Goal: Task Accomplishment & Management: Complete application form

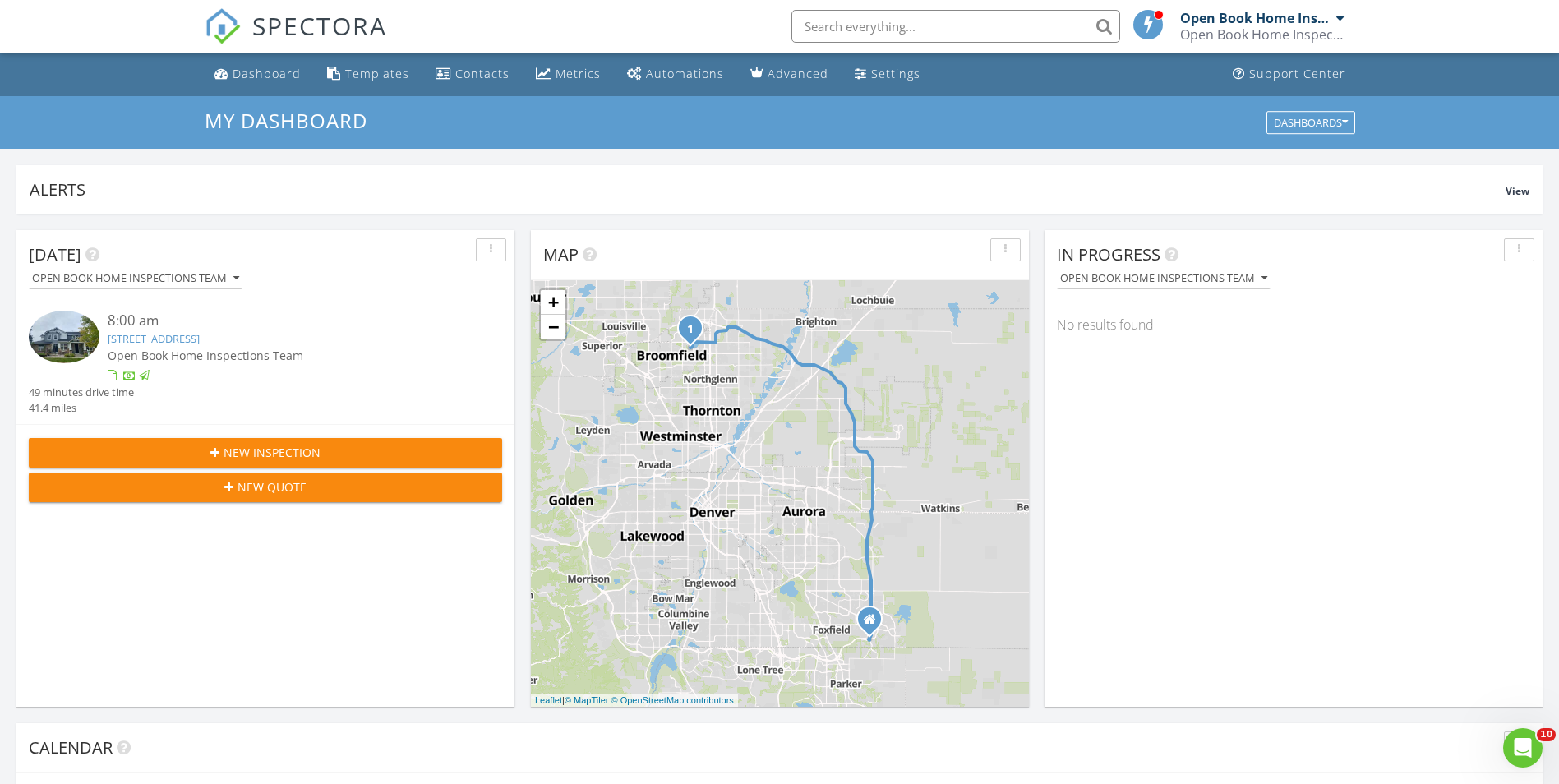
click at [200, 337] on link "2550 Winding River Dr Unit E 1, Broomfield, CO 80023" at bounding box center [154, 338] width 92 height 15
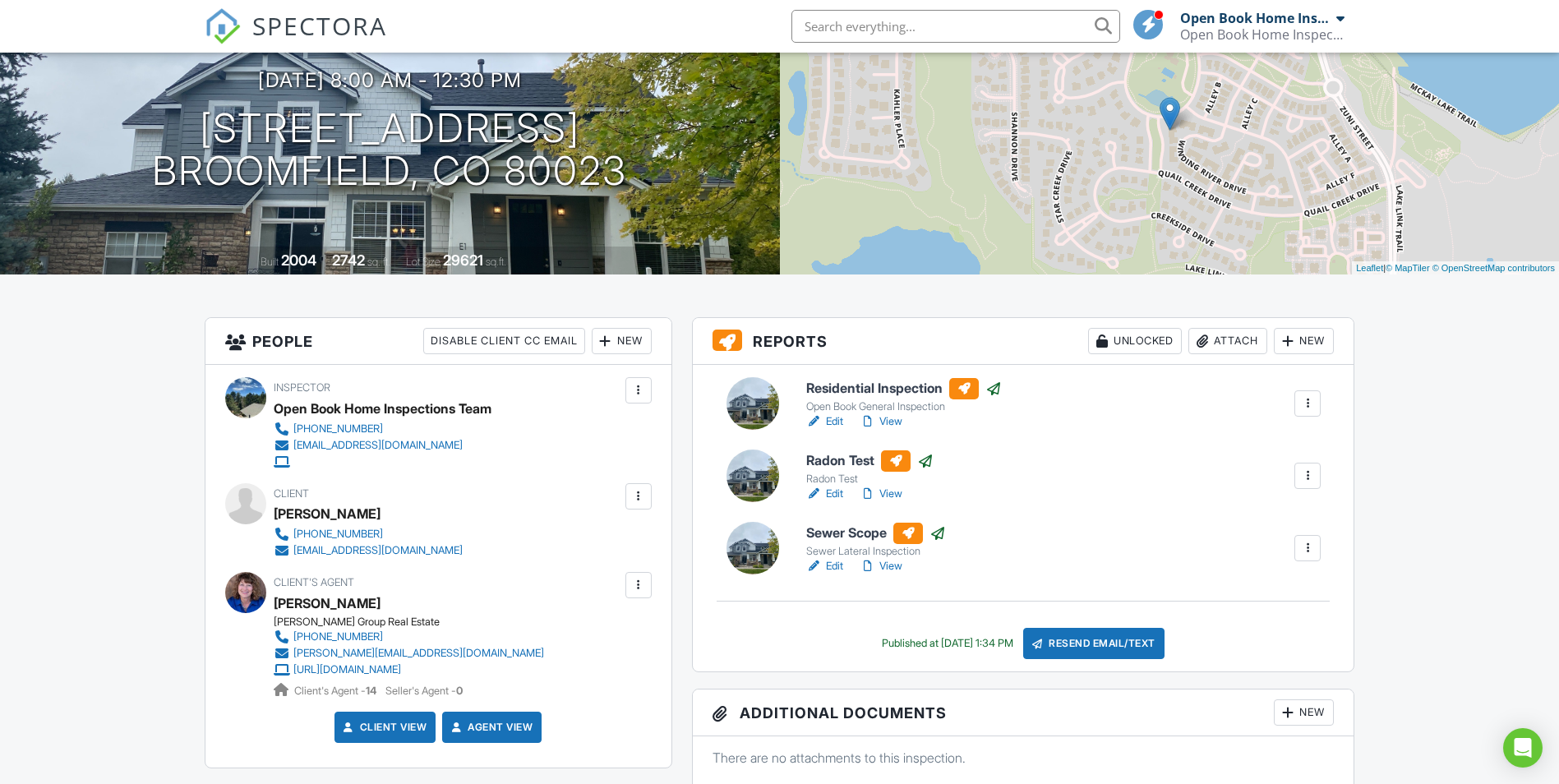
click at [888, 419] on link "View" at bounding box center [880, 421] width 42 height 16
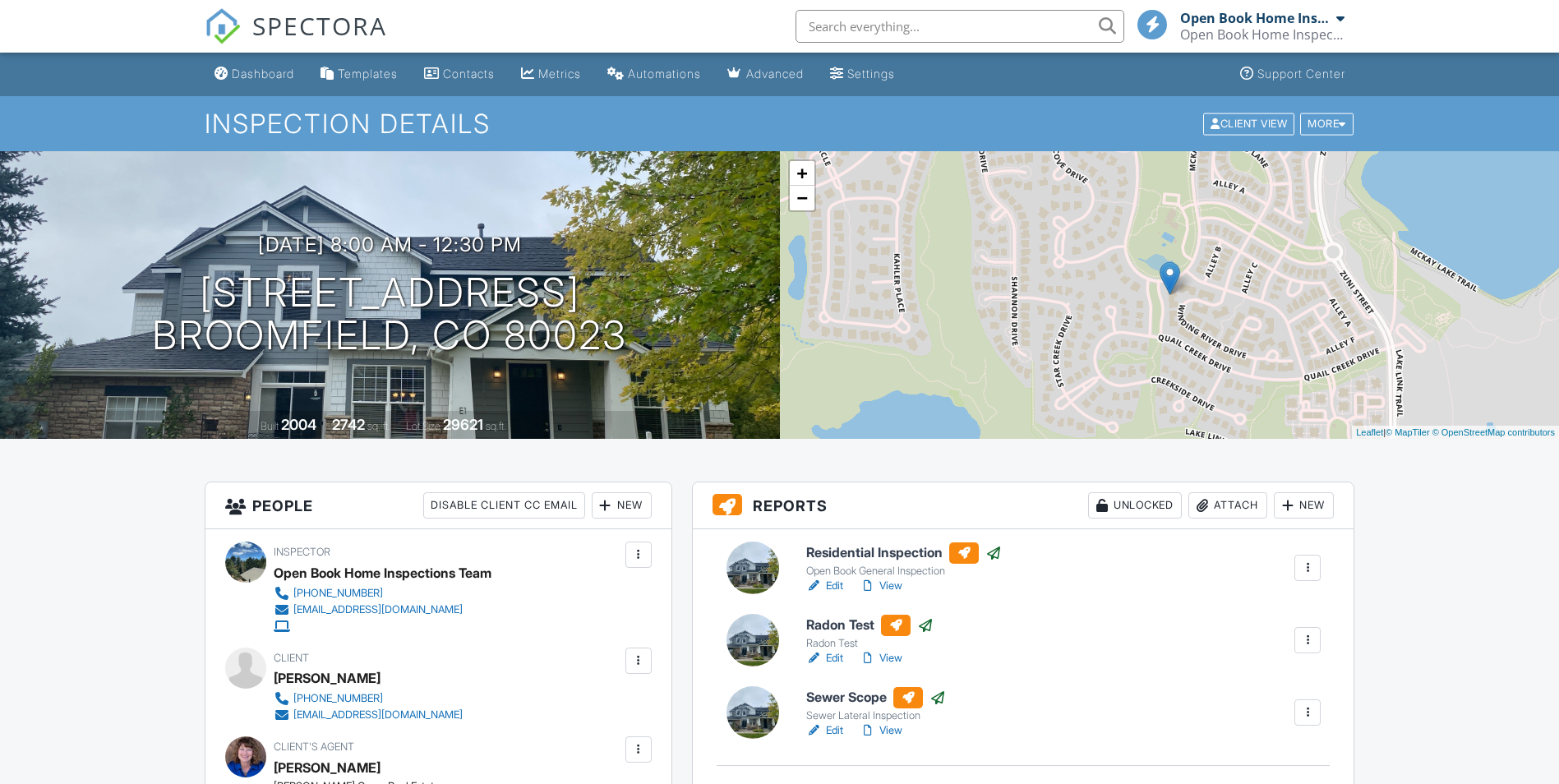
click at [895, 658] on link "View" at bounding box center [880, 658] width 42 height 16
click at [891, 733] on link "View" at bounding box center [880, 730] width 42 height 16
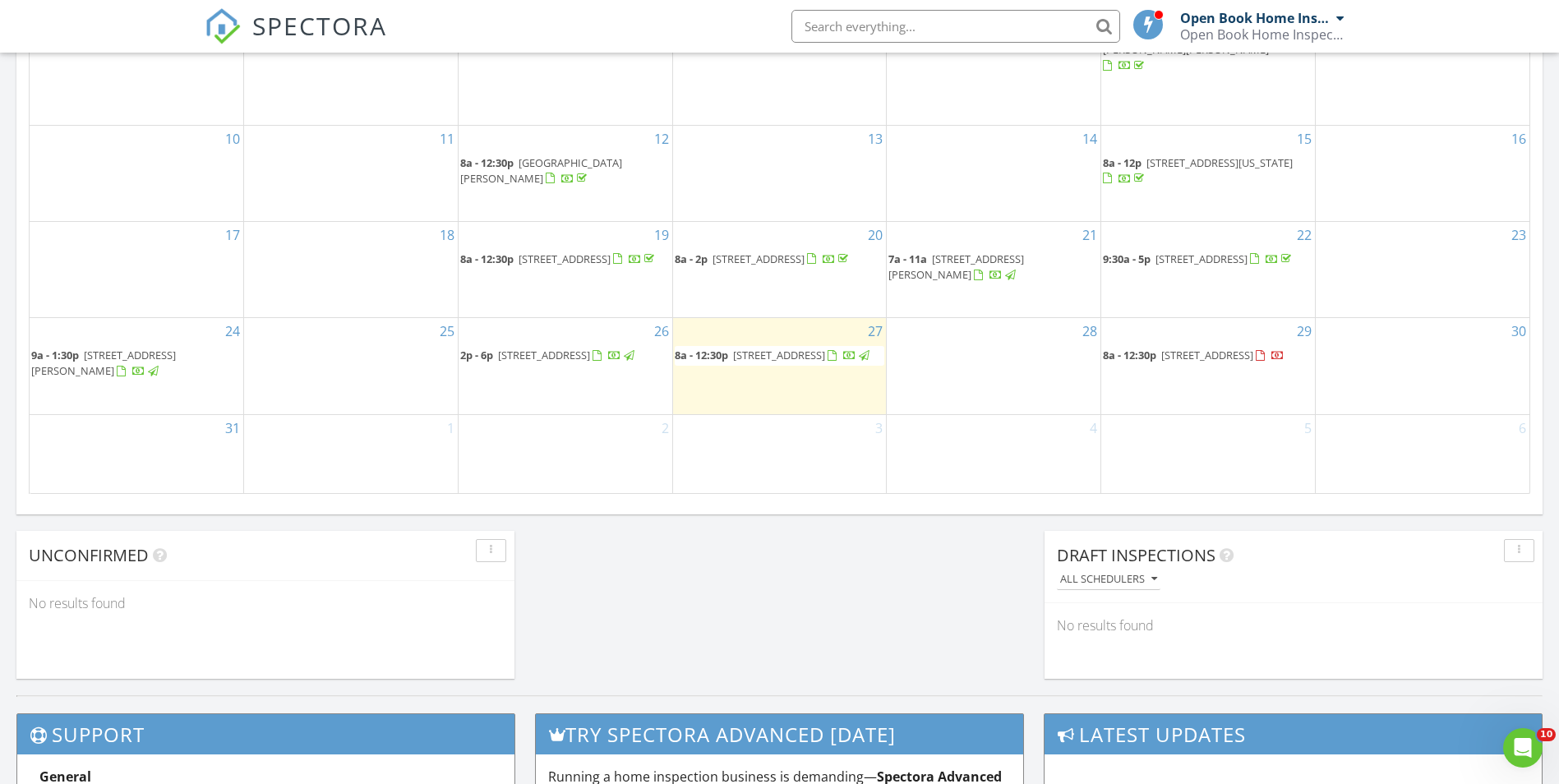
scroll to position [987, 0]
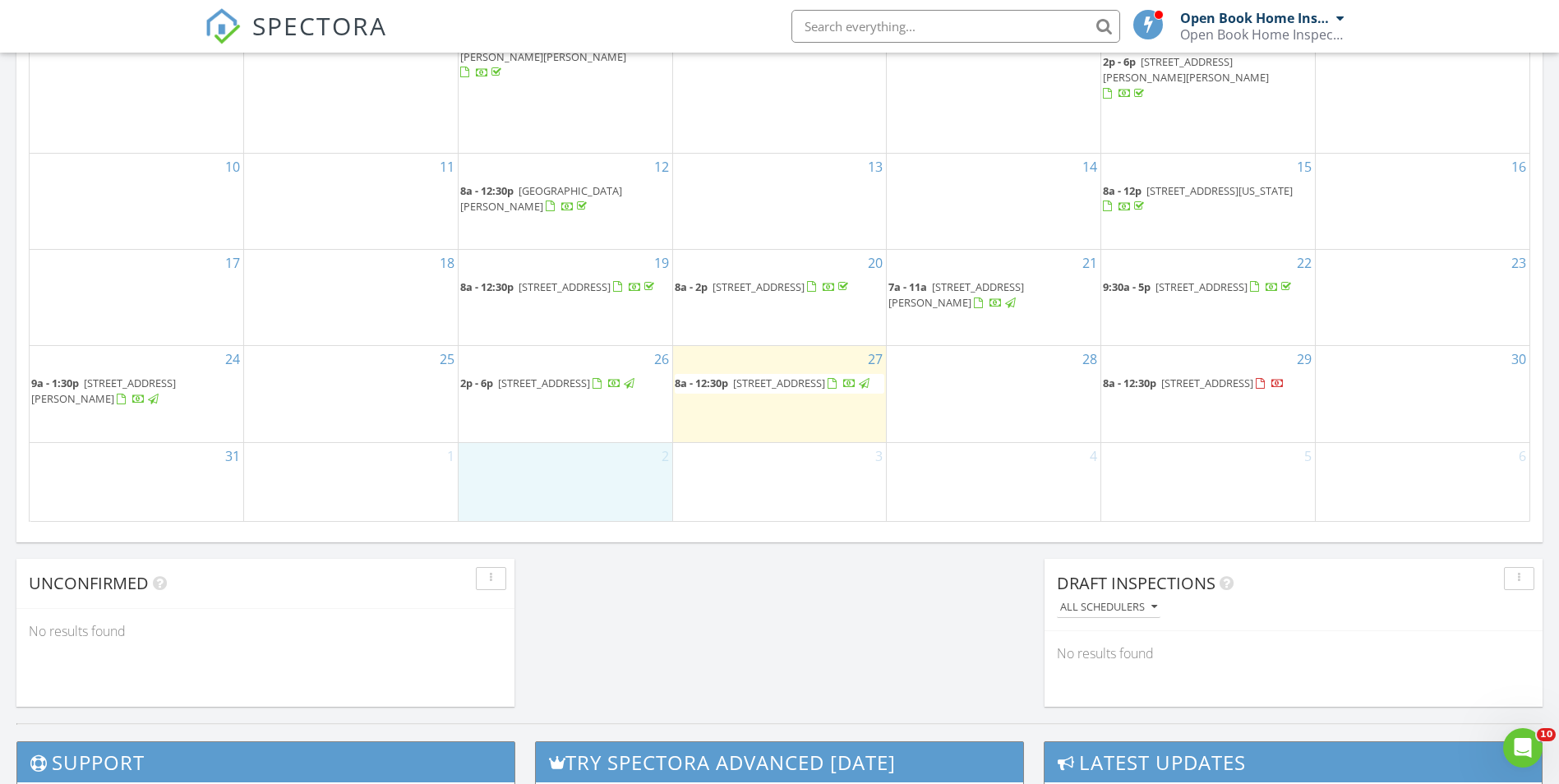
click at [561, 481] on div "2" at bounding box center [566, 482] width 214 height 78
click at [582, 408] on link "Inspection" at bounding box center [565, 413] width 85 height 26
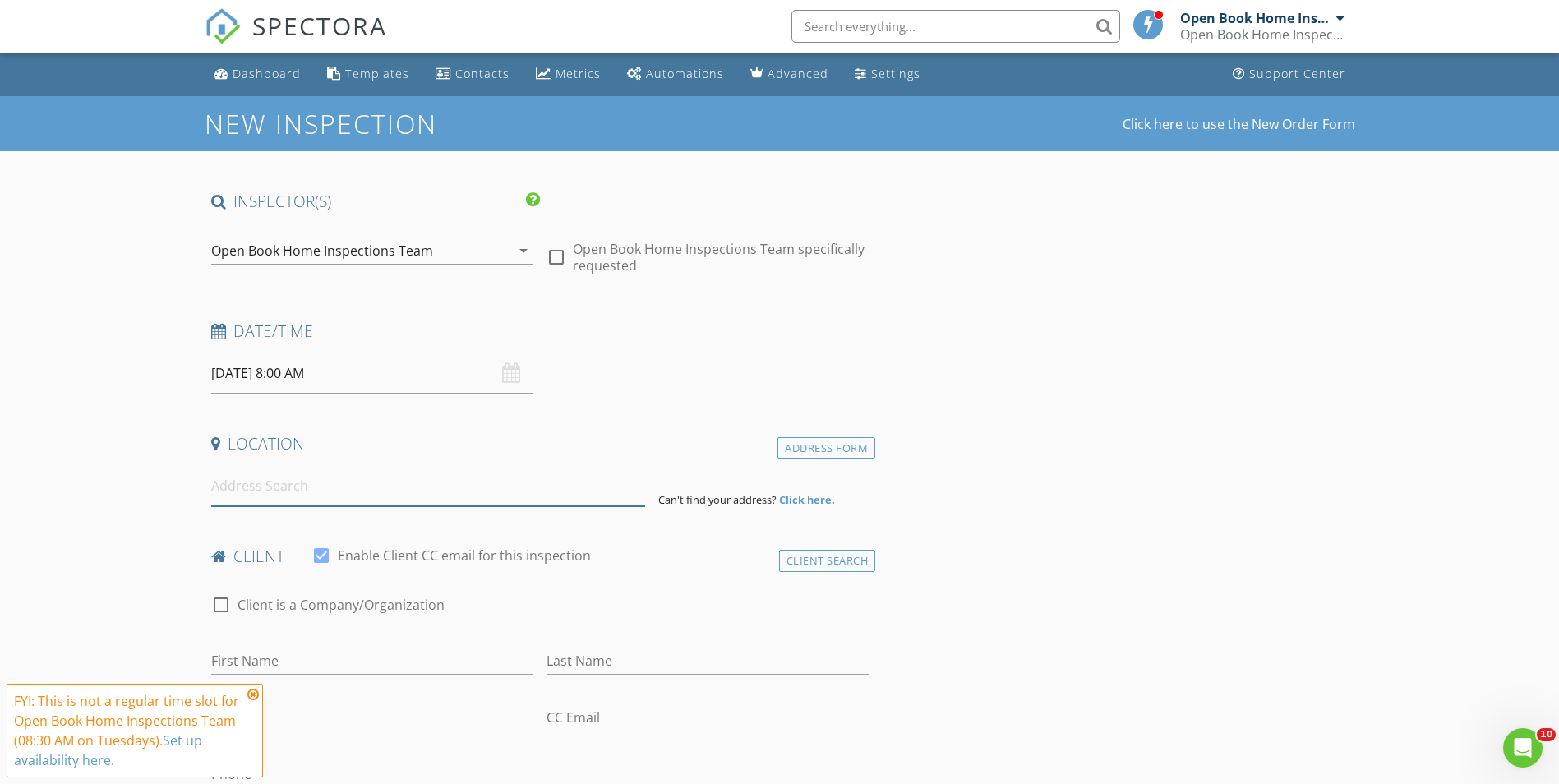
click at [237, 487] on input at bounding box center [428, 485] width 434 height 41
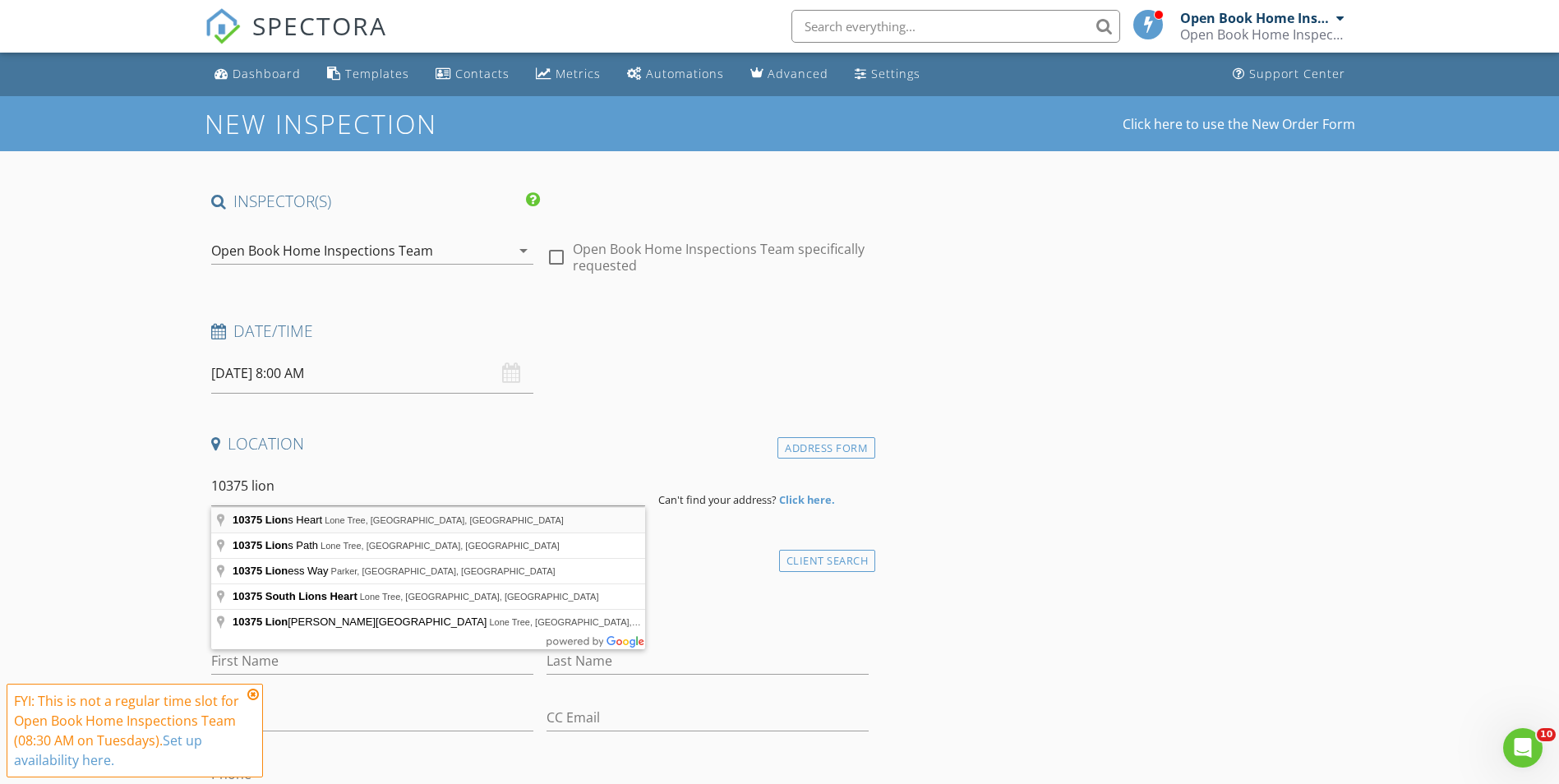
type input "10375 Lions Heart, Lone Tree, [GEOGRAPHIC_DATA], [GEOGRAPHIC_DATA]"
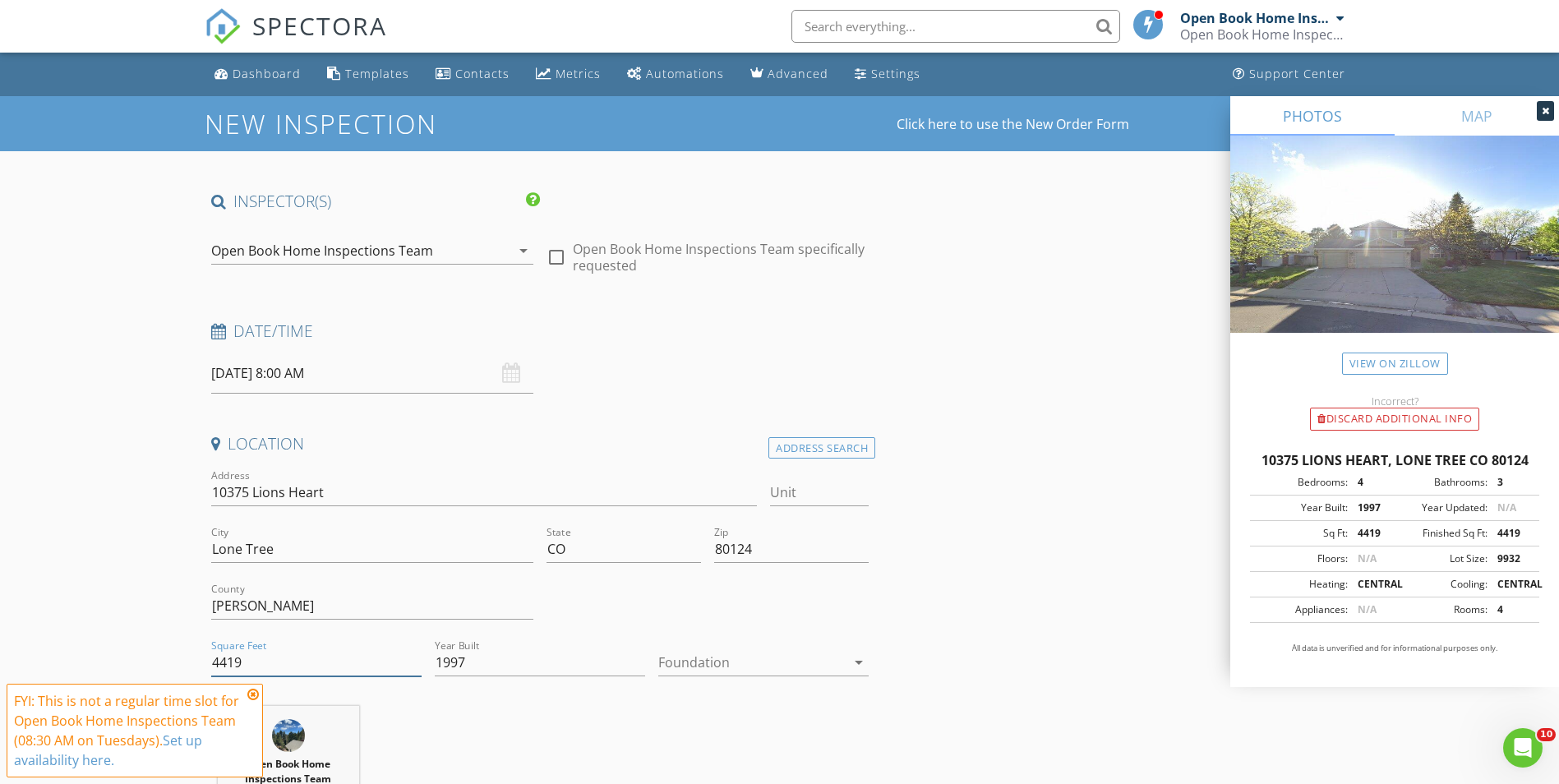
drag, startPoint x: 241, startPoint y: 656, endPoint x: 220, endPoint y: 666, distance: 23.3
click at [220, 666] on input "4419" at bounding box center [316, 662] width 210 height 27
type input "4510"
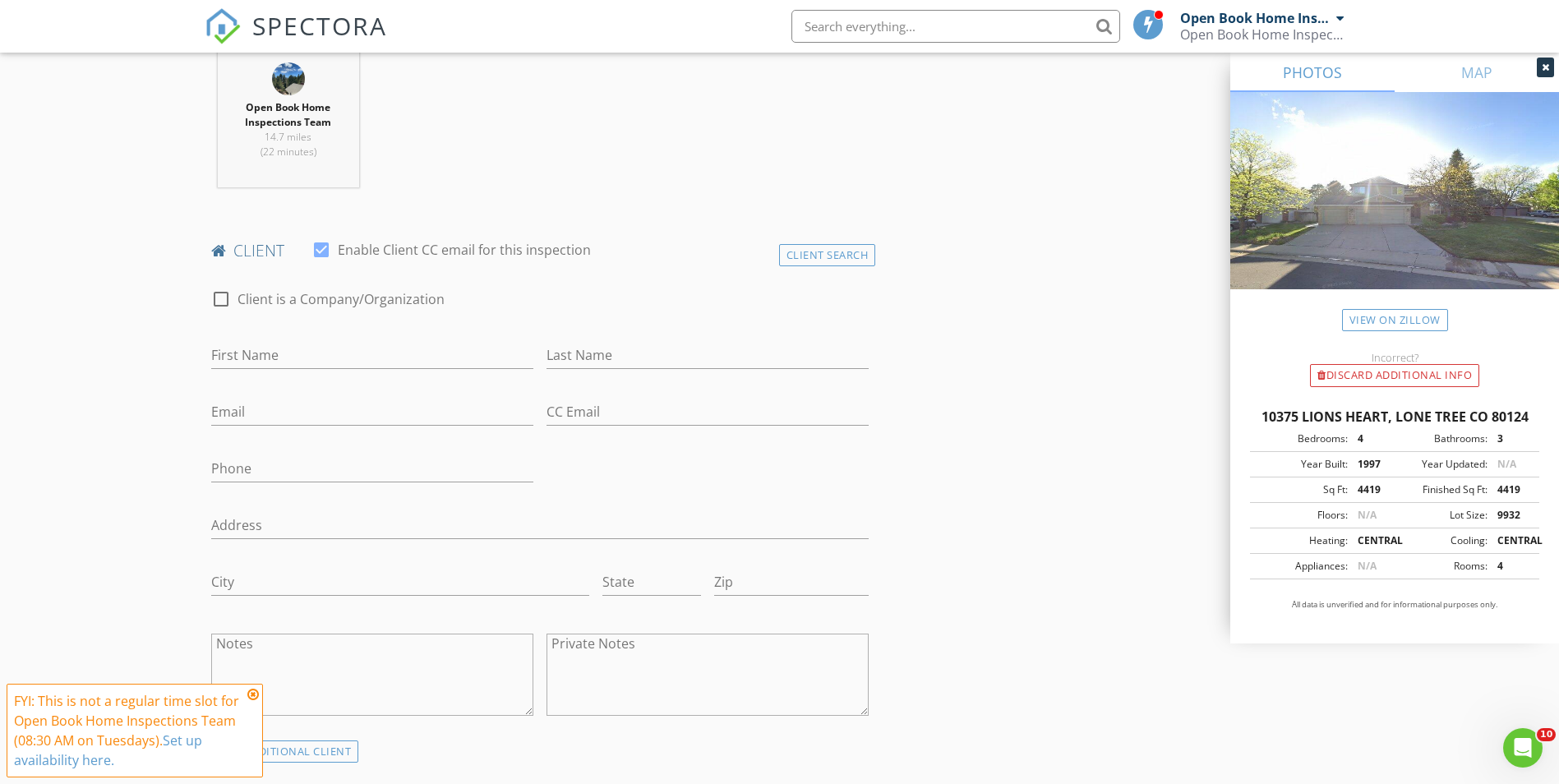
scroll to position [658, 0]
click at [223, 351] on input "First Name" at bounding box center [372, 354] width 322 height 27
type input "[PERSON_NAME]"
click at [217, 406] on input "Email" at bounding box center [372, 411] width 322 height 27
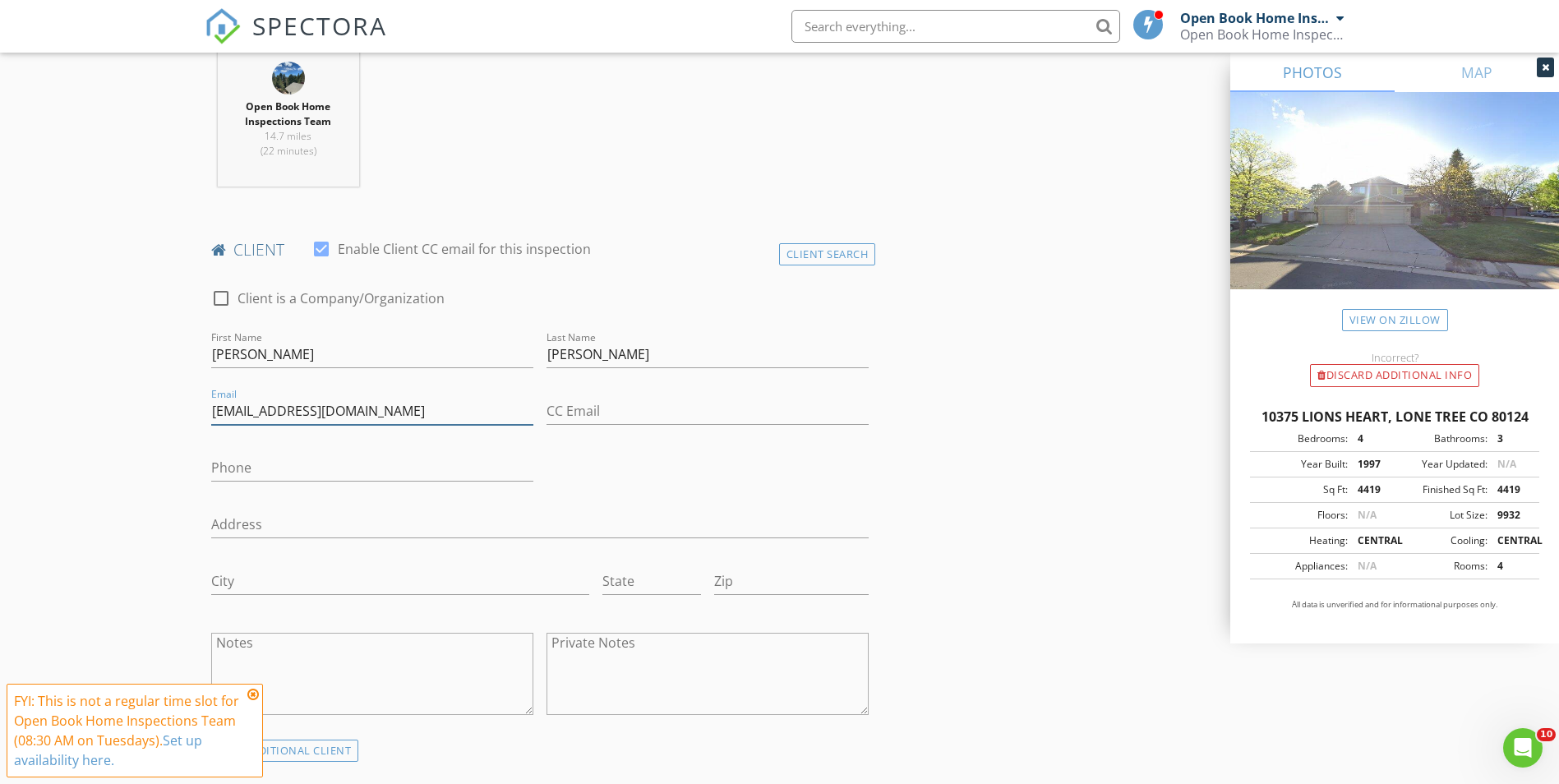
type input "[EMAIL_ADDRESS][DOMAIN_NAME]"
click at [258, 470] on input "Phone" at bounding box center [372, 467] width 322 height 27
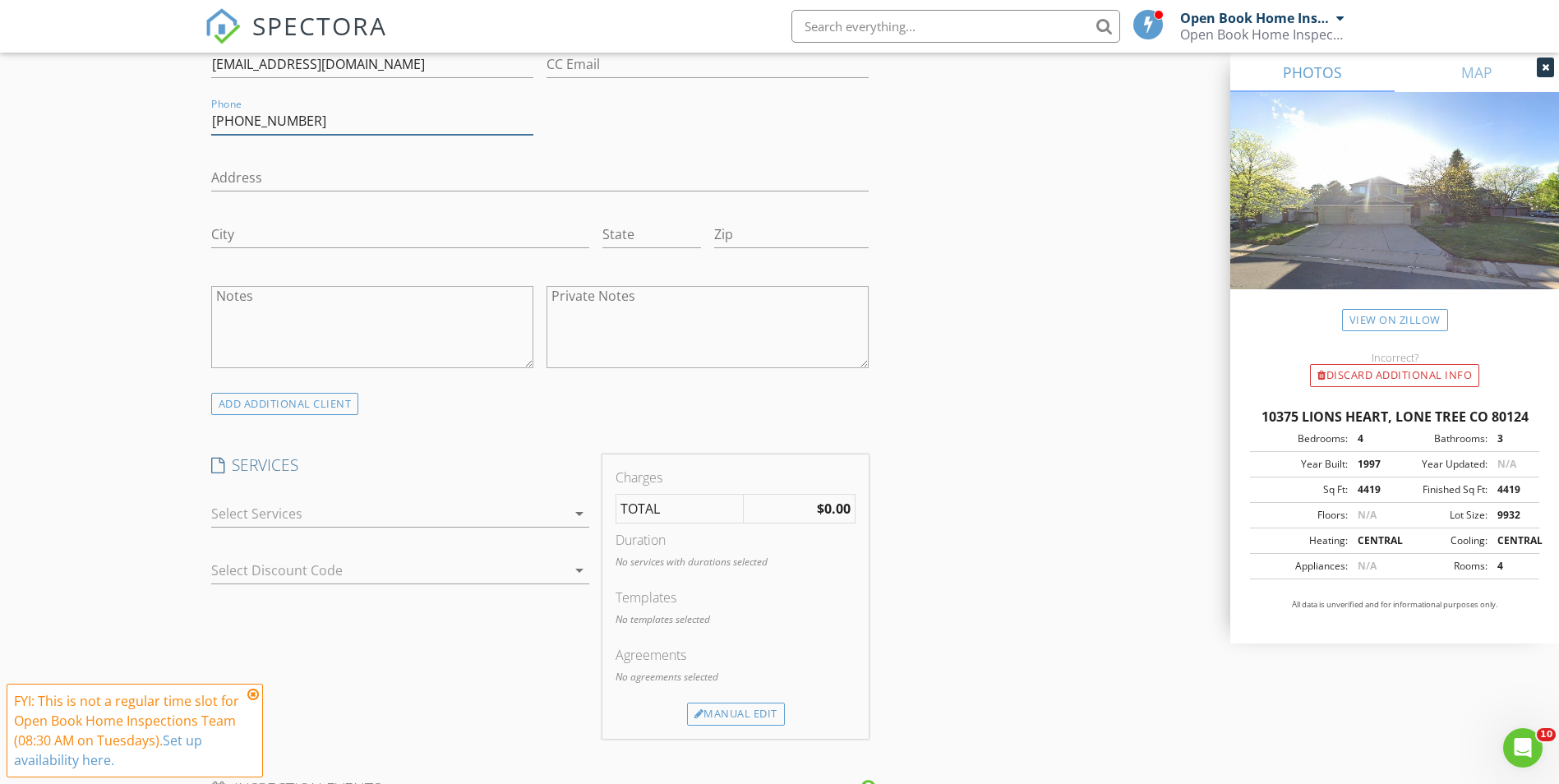
scroll to position [1151, 0]
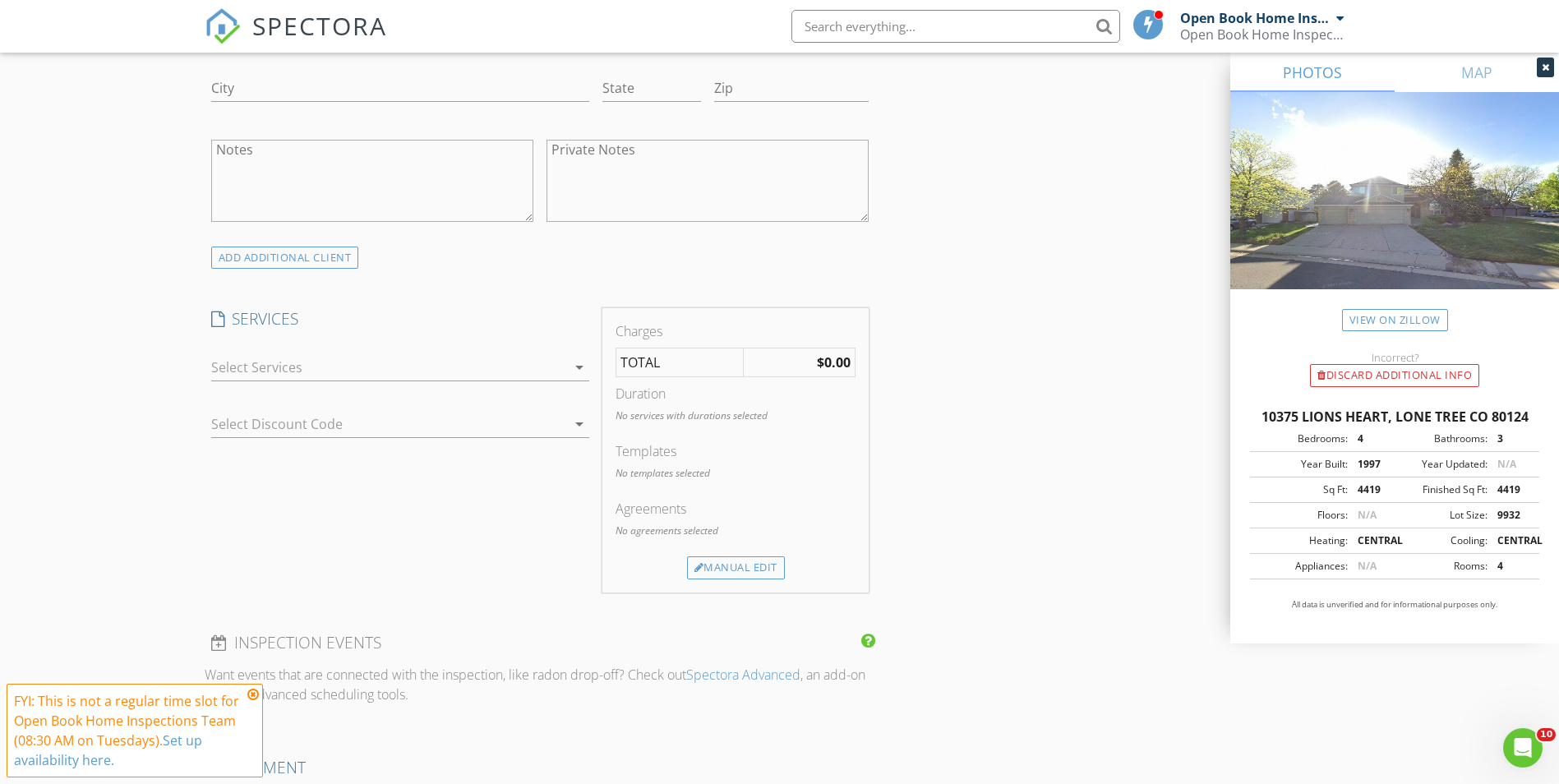
type input "[PHONE_NUMBER]"
click at [227, 368] on div at bounding box center [388, 368] width 355 height 26
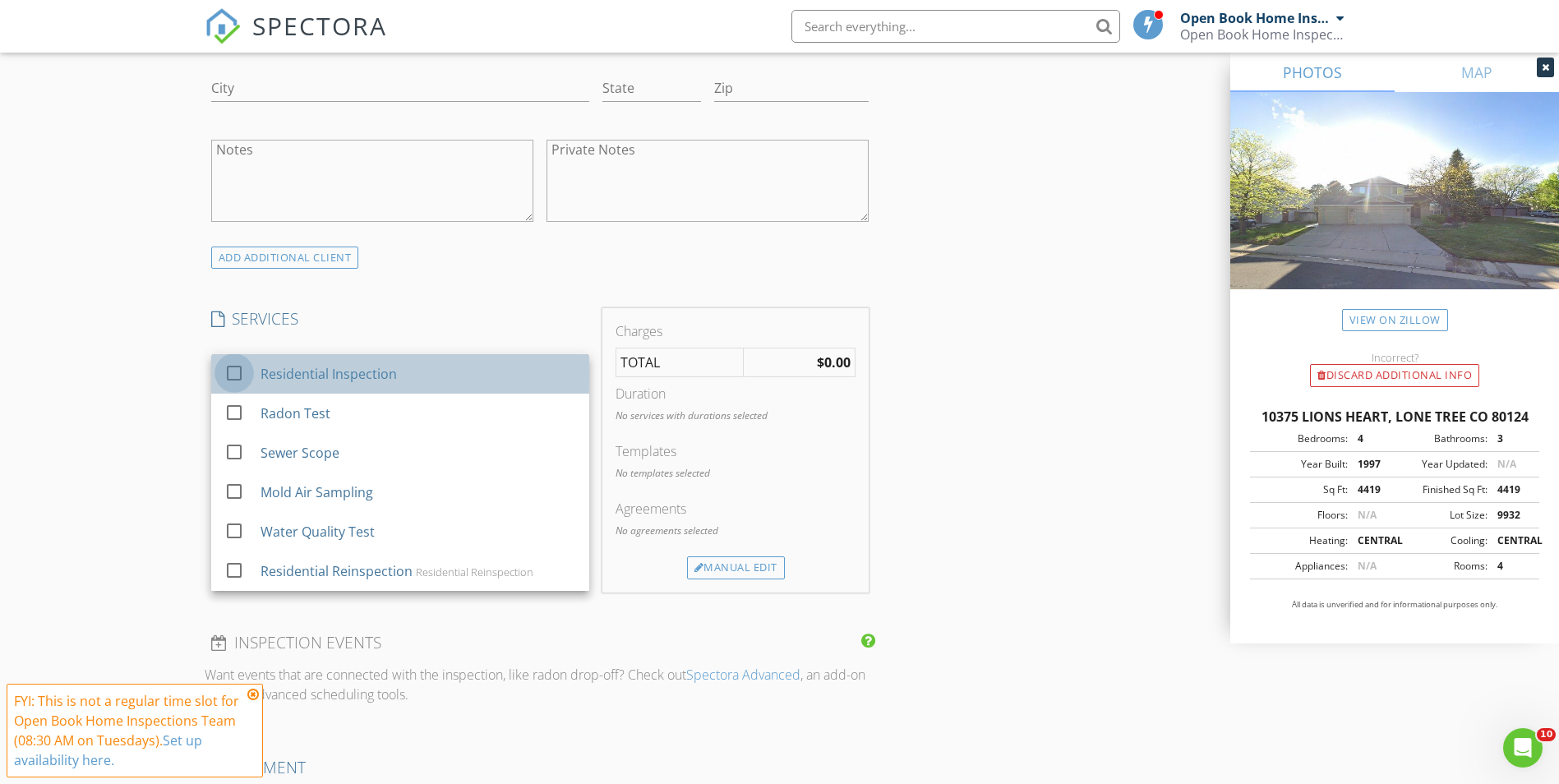
click at [229, 373] on div at bounding box center [235, 373] width 28 height 28
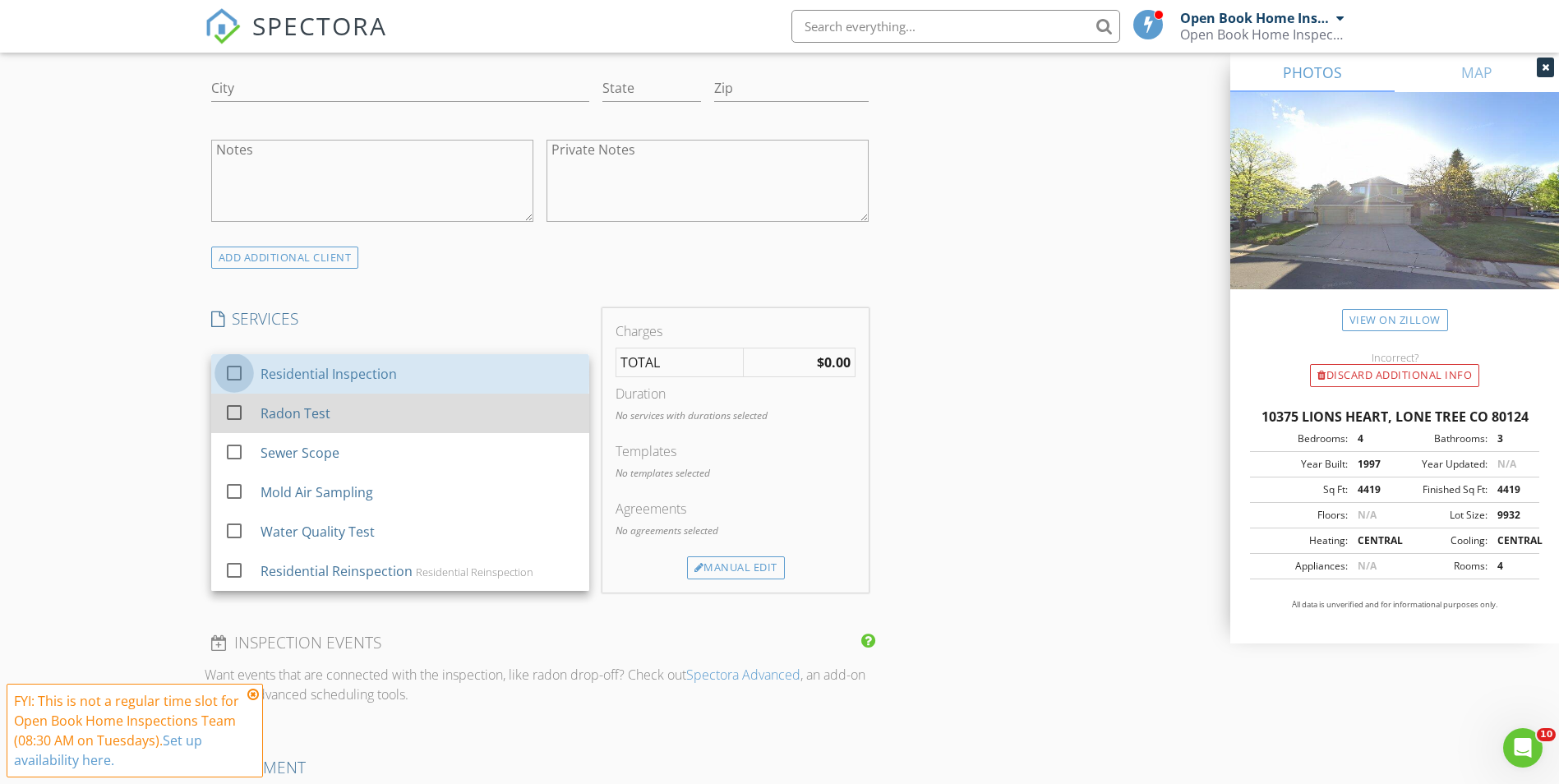
checkbox input "false"
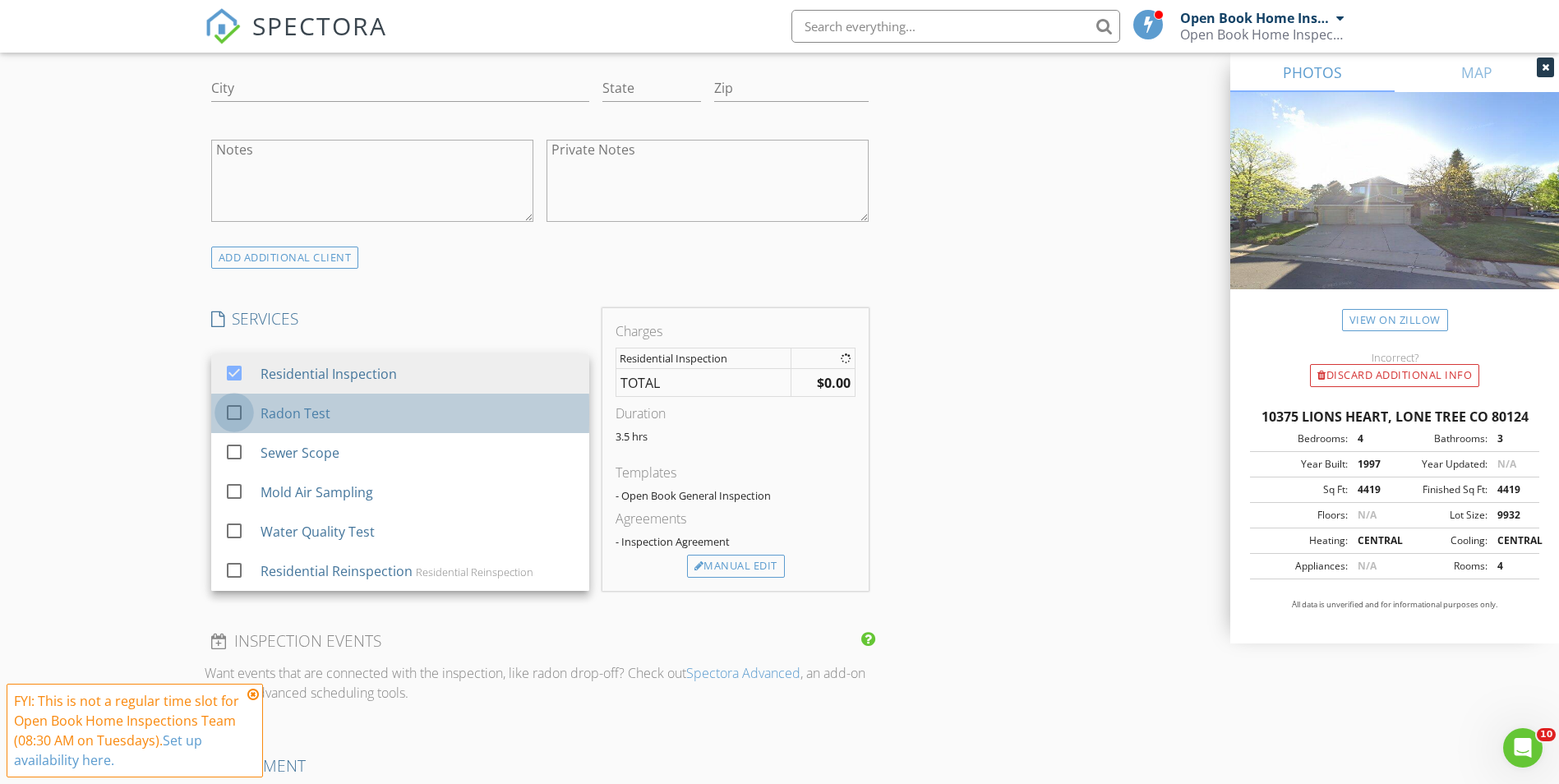
drag, startPoint x: 228, startPoint y: 406, endPoint x: 228, endPoint y: 431, distance: 25.0
click at [229, 410] on div at bounding box center [235, 413] width 28 height 28
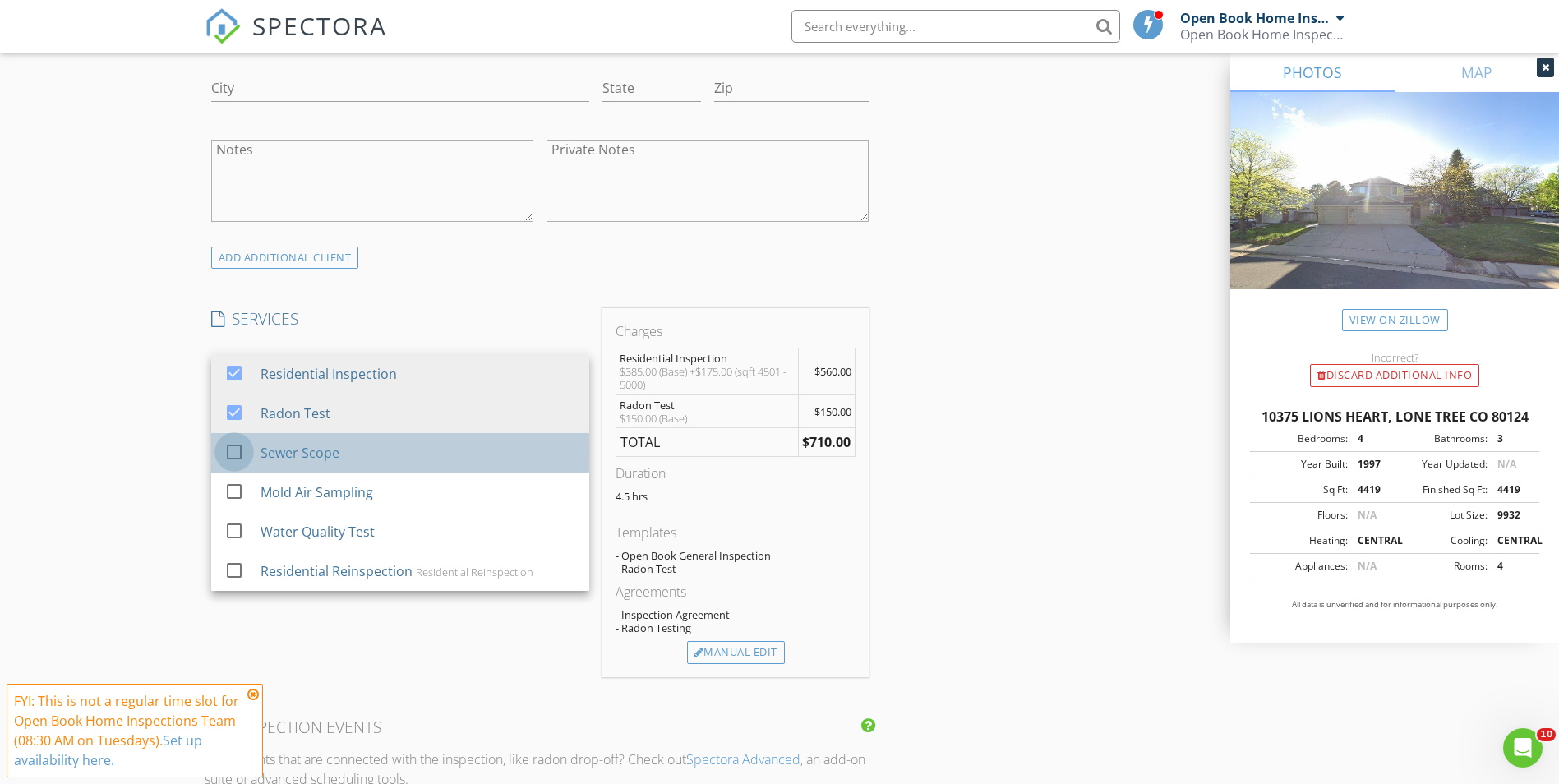
click at [228, 449] on div at bounding box center [235, 452] width 28 height 28
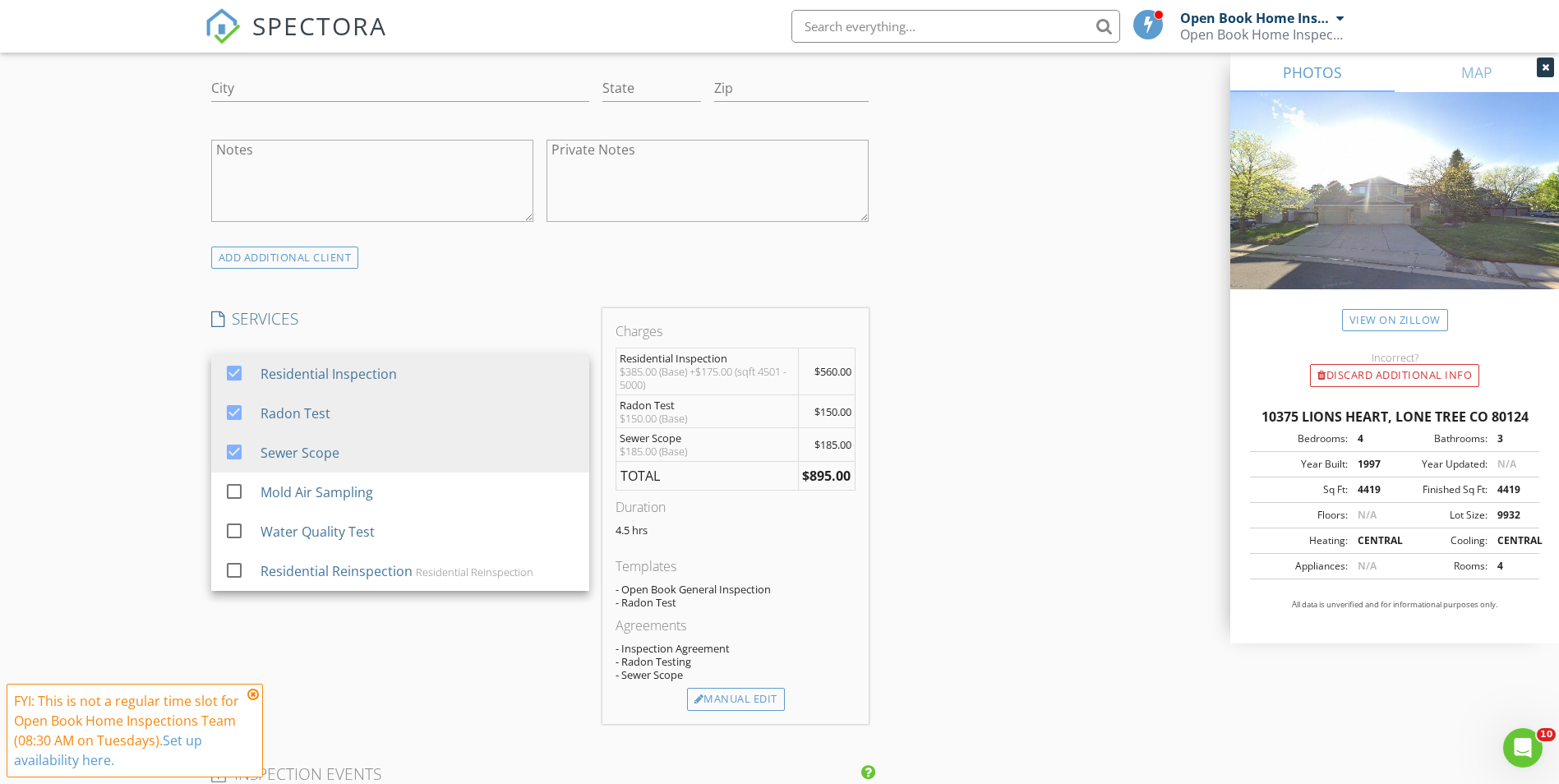
click at [105, 362] on div "New Inspection Click here to use the New Order Form INSPECTOR(S) check_box Open…" at bounding box center [780, 518] width 1559 height 3145
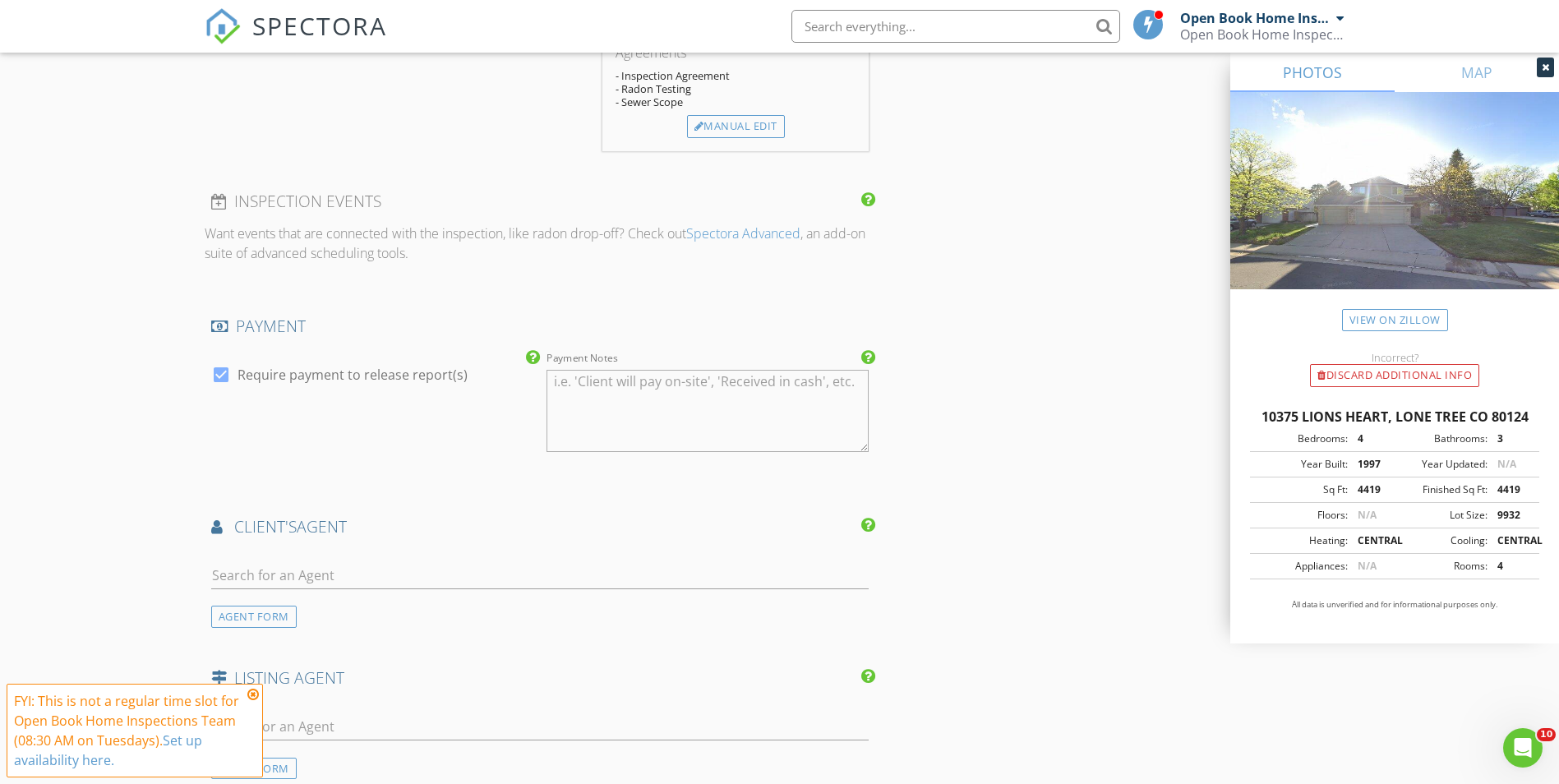
scroll to position [1725, 0]
click at [256, 557] on div at bounding box center [540, 576] width 659 height 54
click at [254, 569] on input "text" at bounding box center [540, 573] width 659 height 27
type input "james"
click at [304, 610] on div "James Hund" at bounding box center [309, 610] width 102 height 20
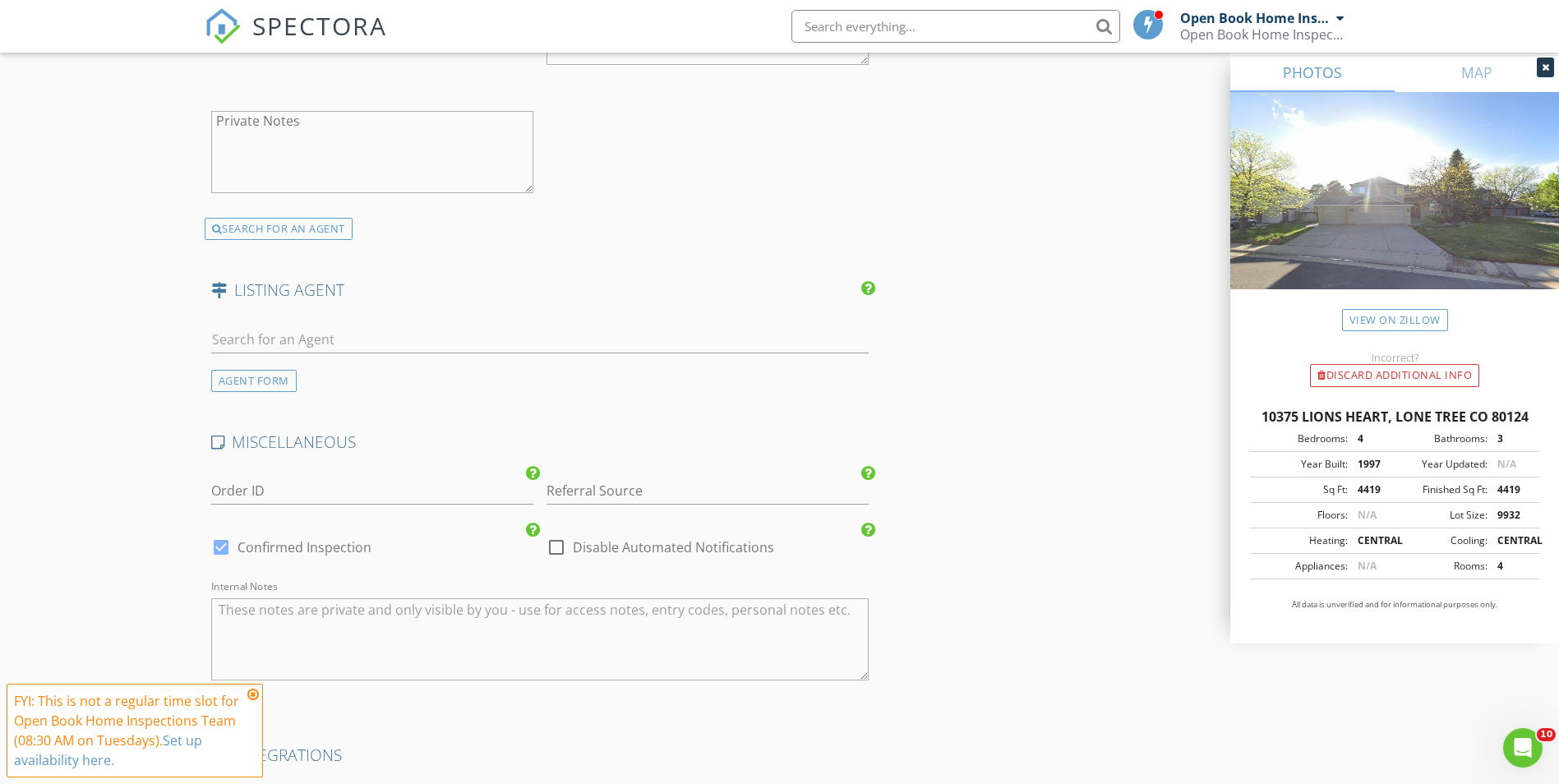
scroll to position [2712, 0]
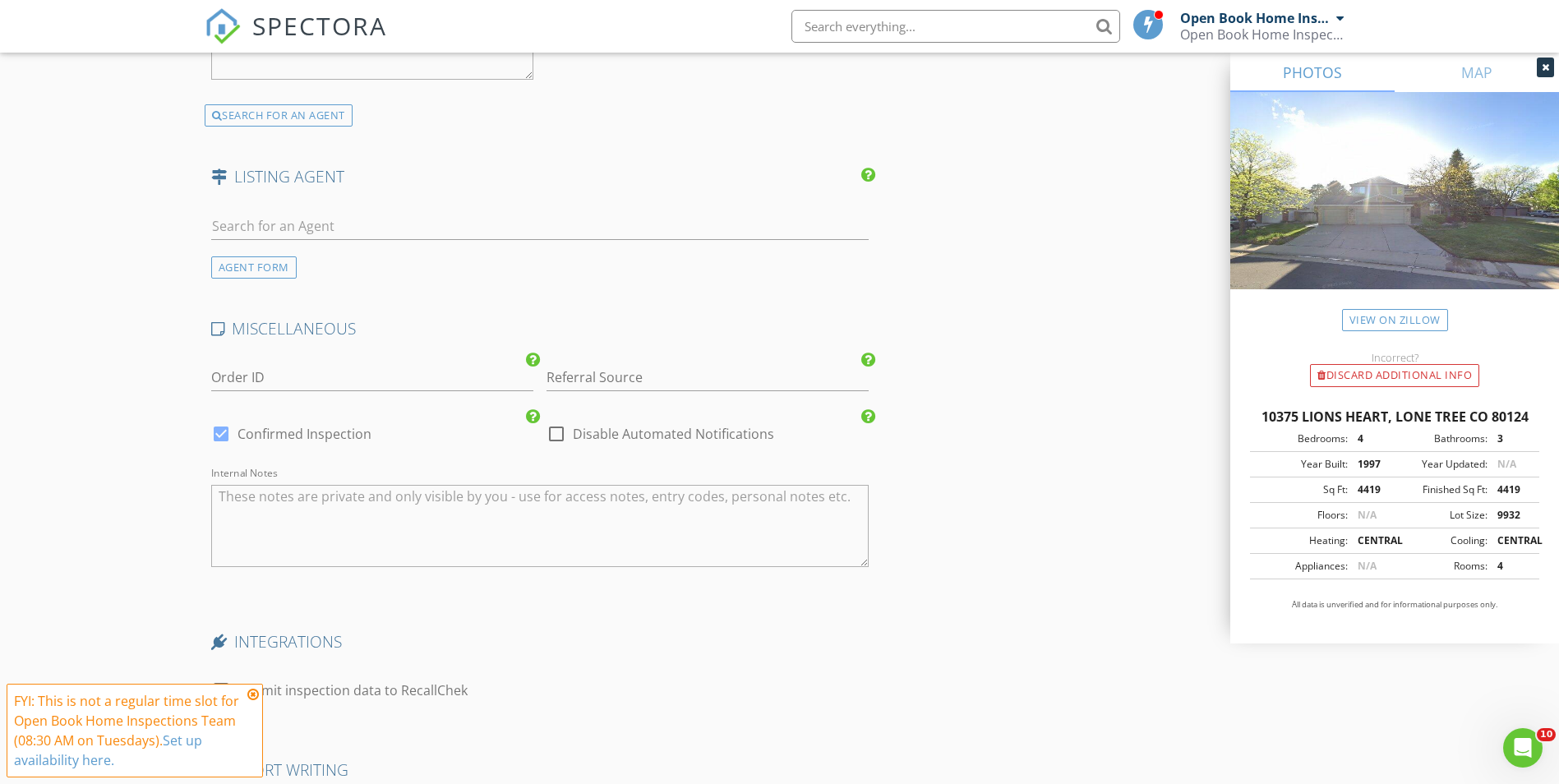
click at [559, 429] on div at bounding box center [557, 434] width 28 height 28
checkbox input "true"
click at [222, 431] on div at bounding box center [222, 434] width 28 height 28
checkbox input "false"
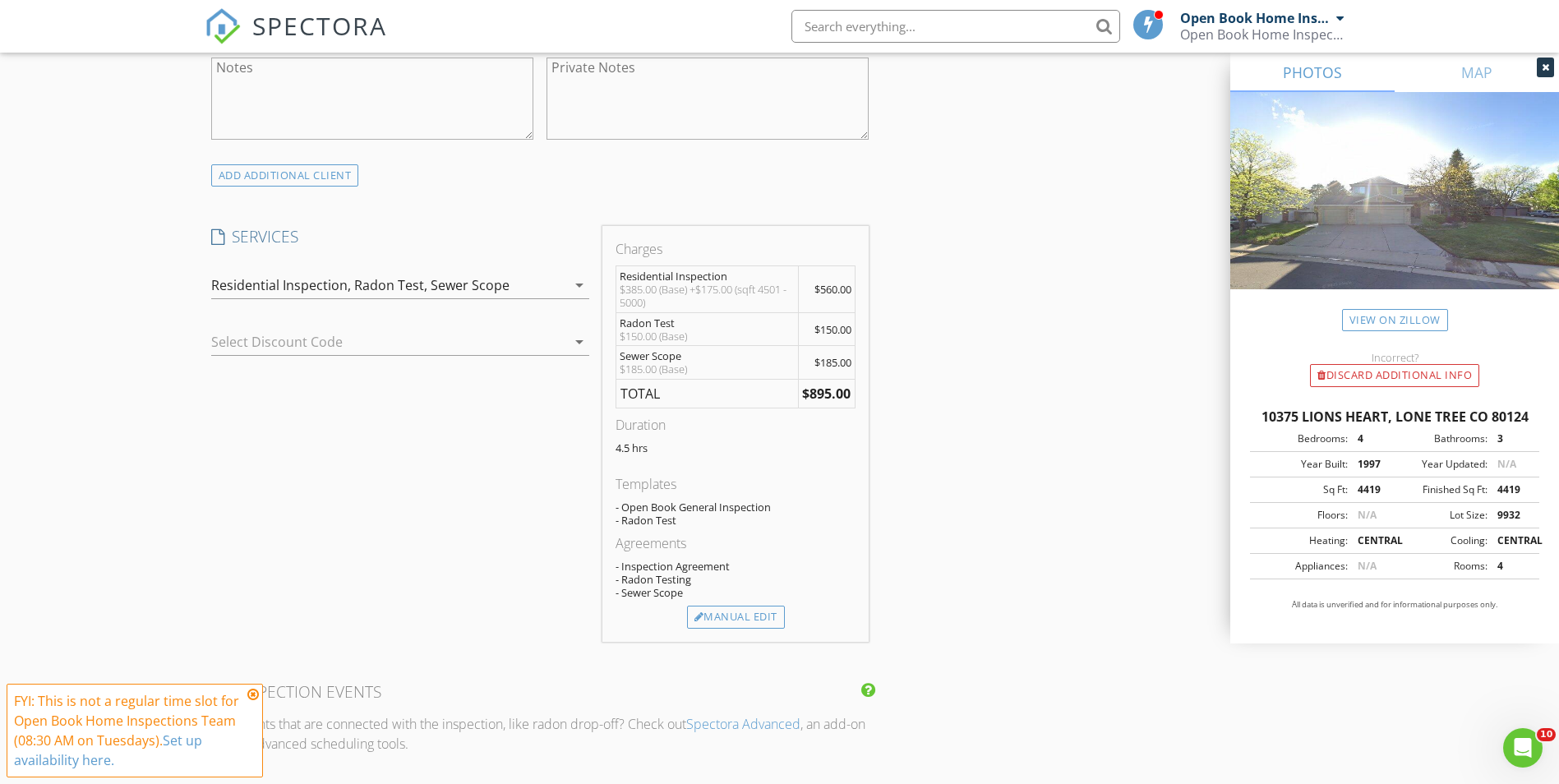
scroll to position [1397, 0]
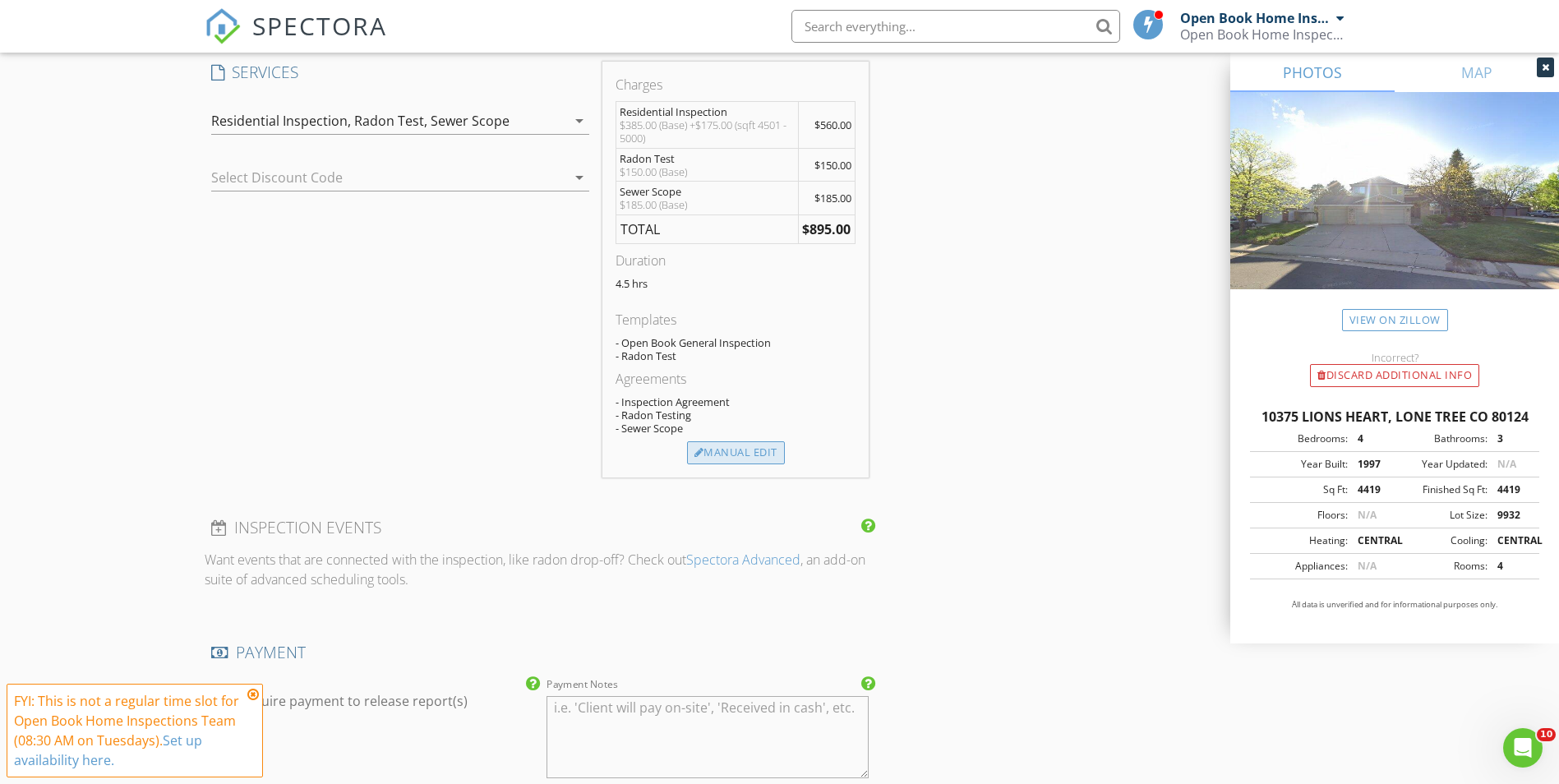
click at [746, 452] on div "Manual Edit" at bounding box center [736, 452] width 98 height 23
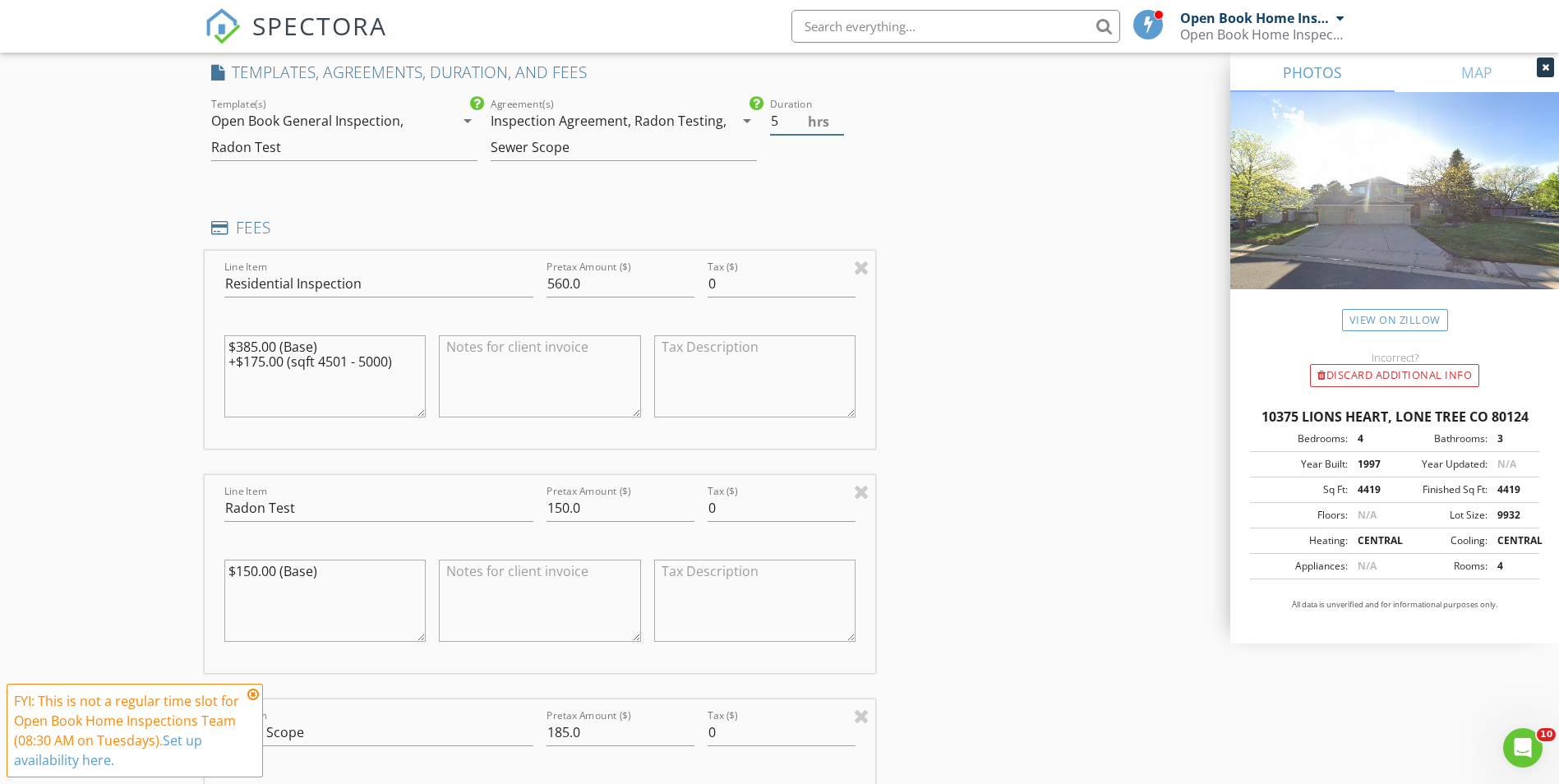
click at [836, 117] on input "5" at bounding box center [807, 121] width 74 height 27
type input "5.5"
click at [833, 113] on input "5.5" at bounding box center [807, 121] width 74 height 27
click at [93, 156] on div "New Inspection Click here to use the New Order Form INSPECTOR(S) check_box Open…" at bounding box center [780, 776] width 1559 height 4156
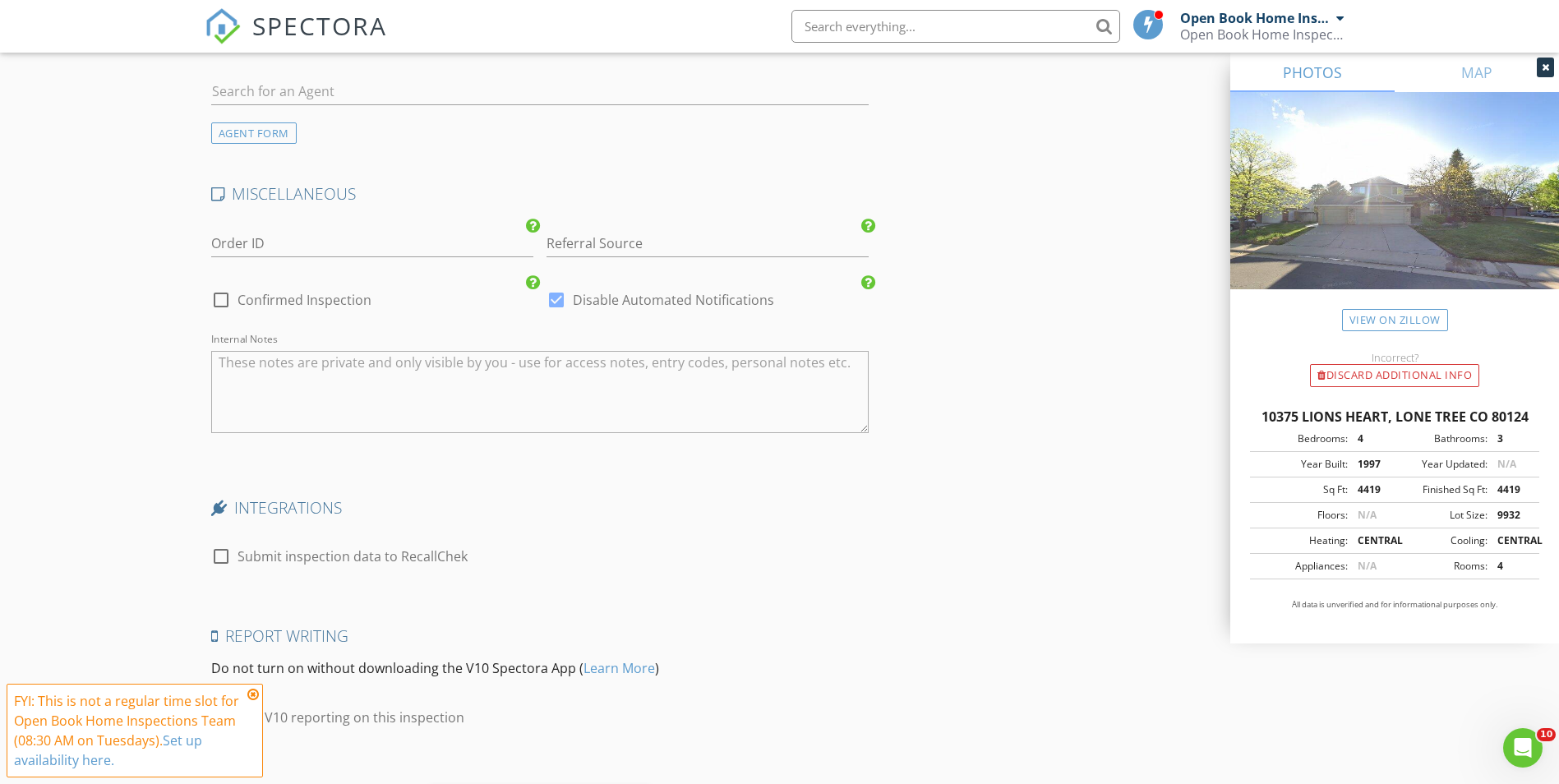
scroll to position [3468, 0]
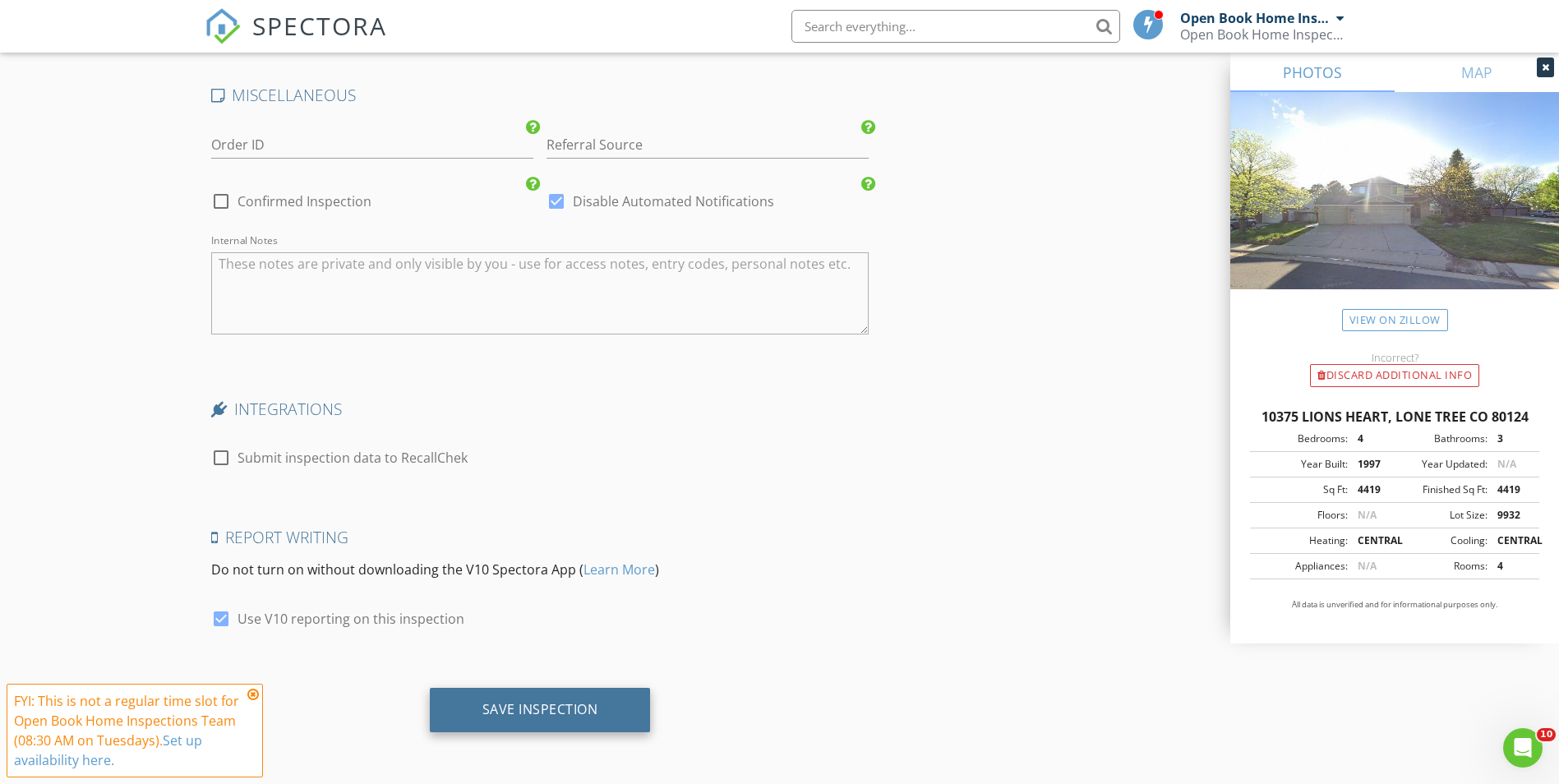
click at [524, 710] on div "Save Inspection" at bounding box center [540, 709] width 116 height 16
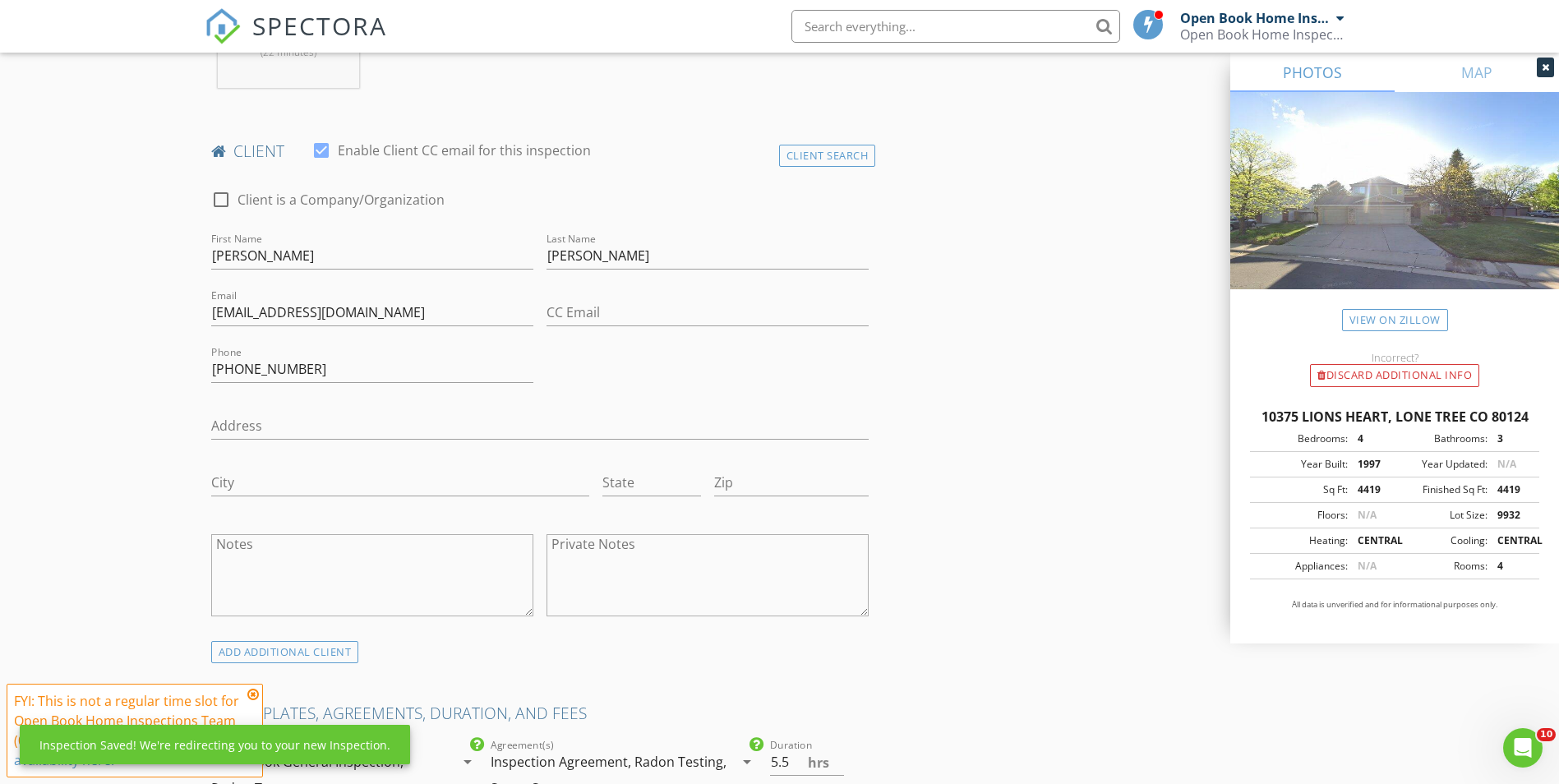
scroll to position [263, 0]
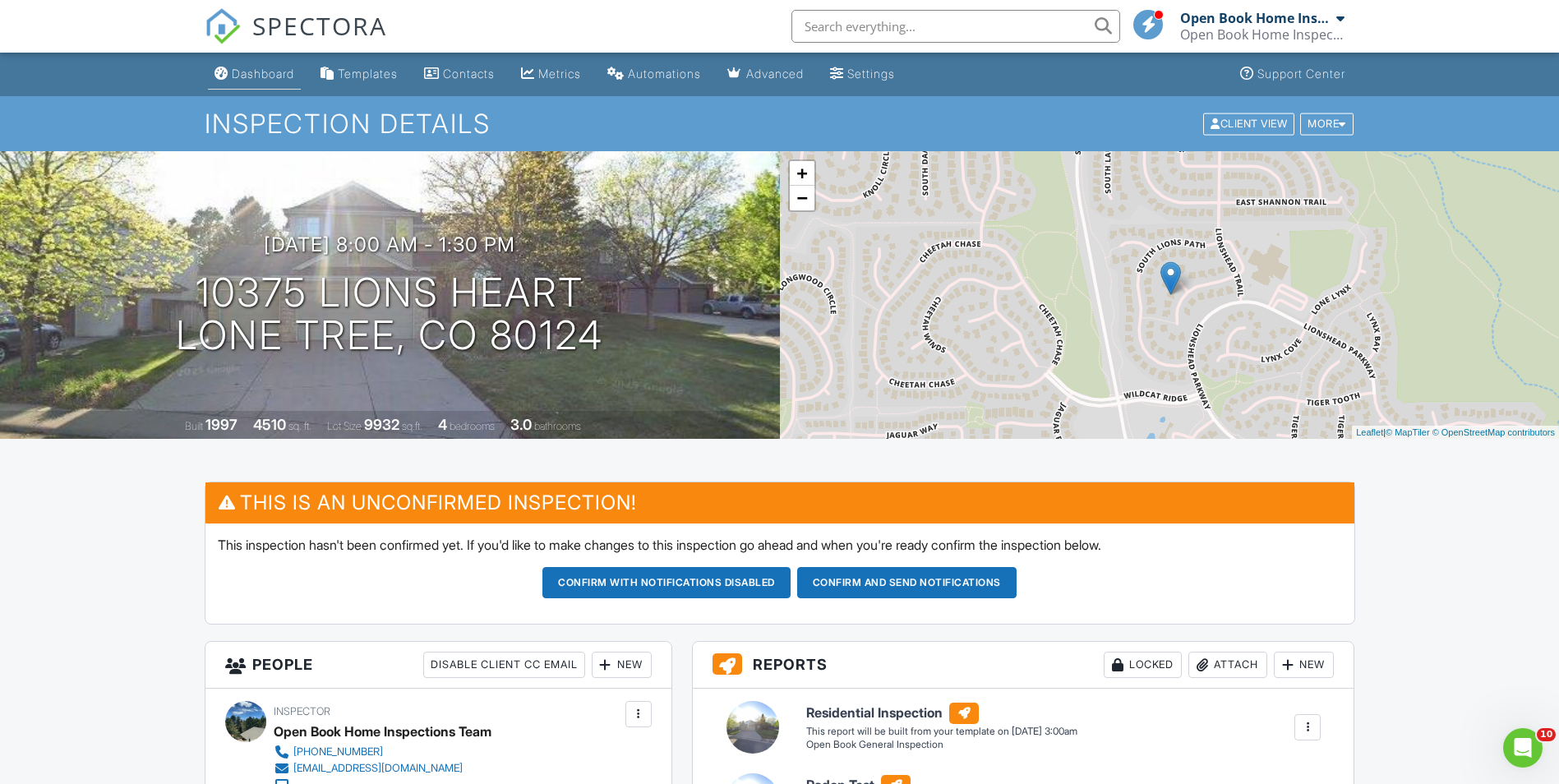
click at [254, 75] on div "Dashboard" at bounding box center [263, 74] width 62 height 14
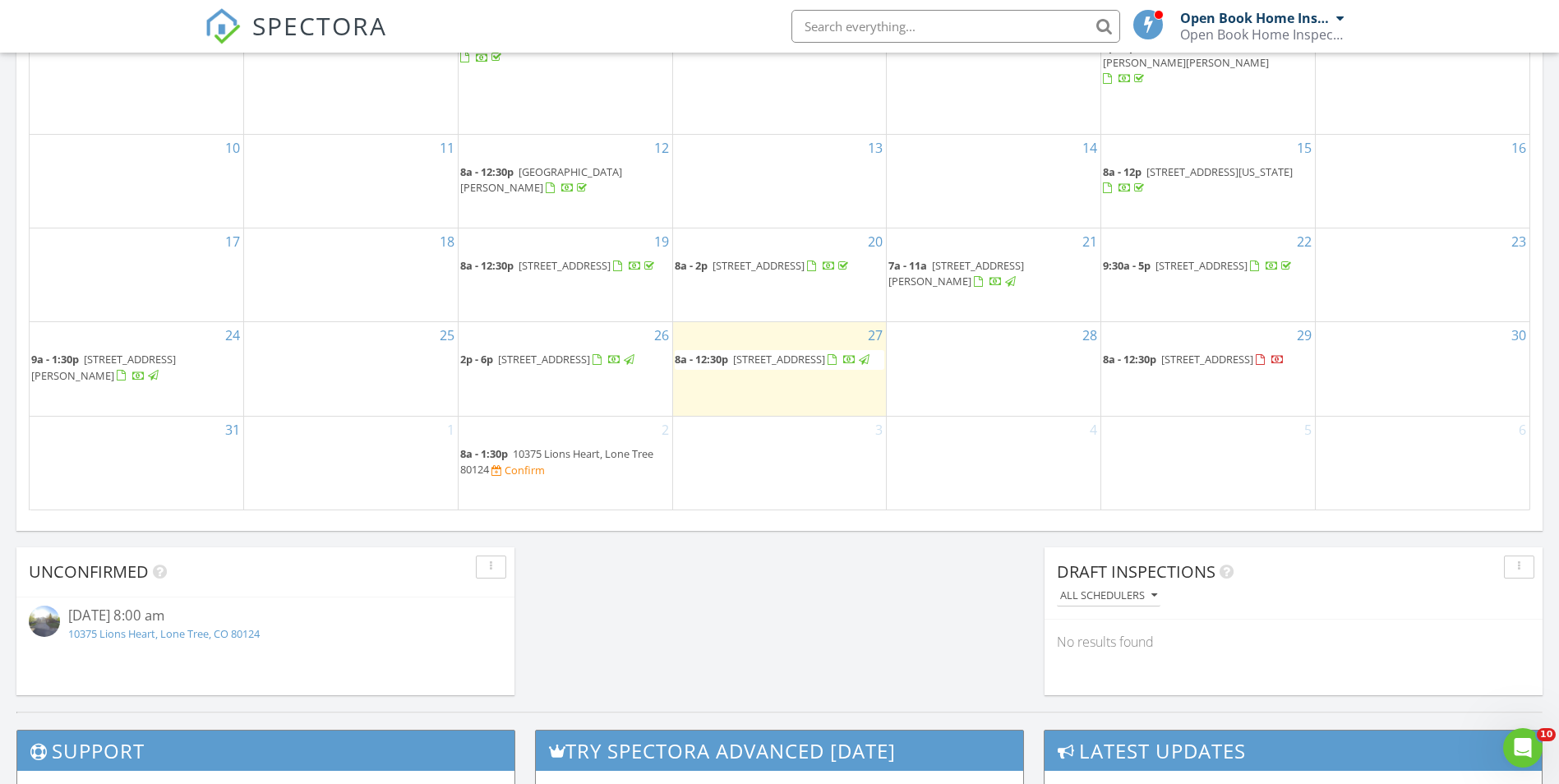
scroll to position [987, 0]
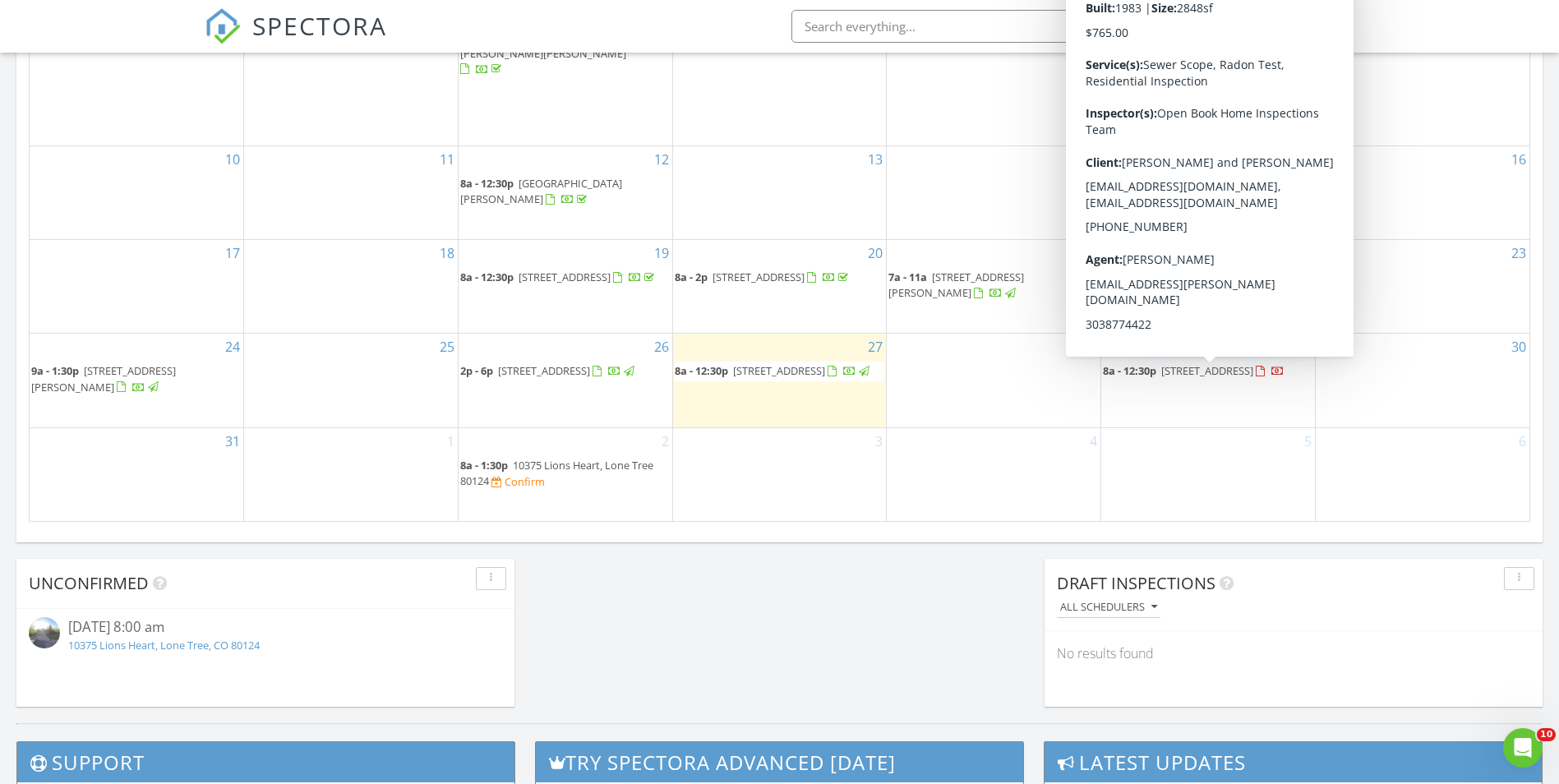
click at [1197, 376] on span "[STREET_ADDRESS]" at bounding box center [1207, 370] width 92 height 15
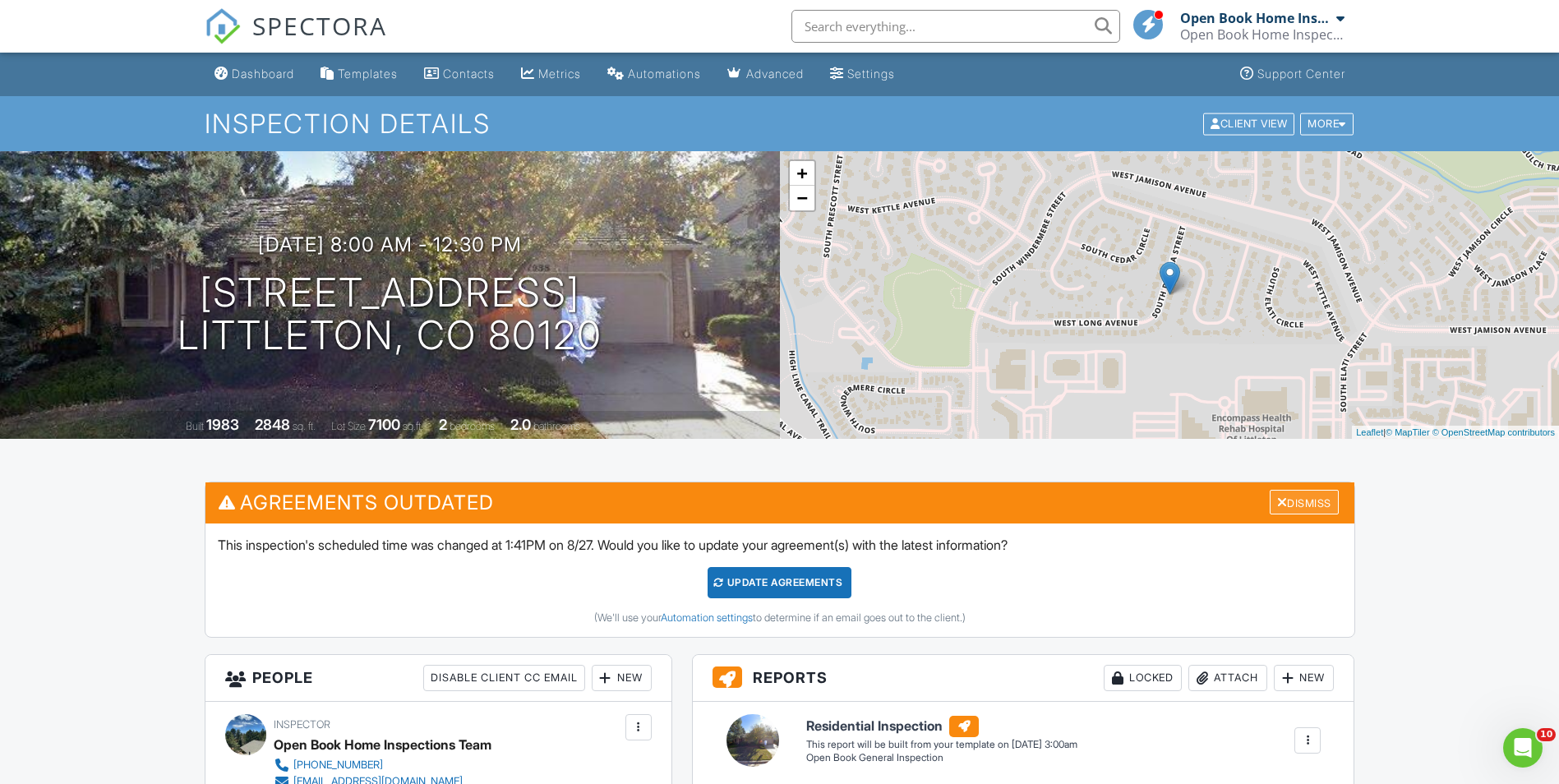
click at [1277, 498] on div at bounding box center [1282, 502] width 10 height 13
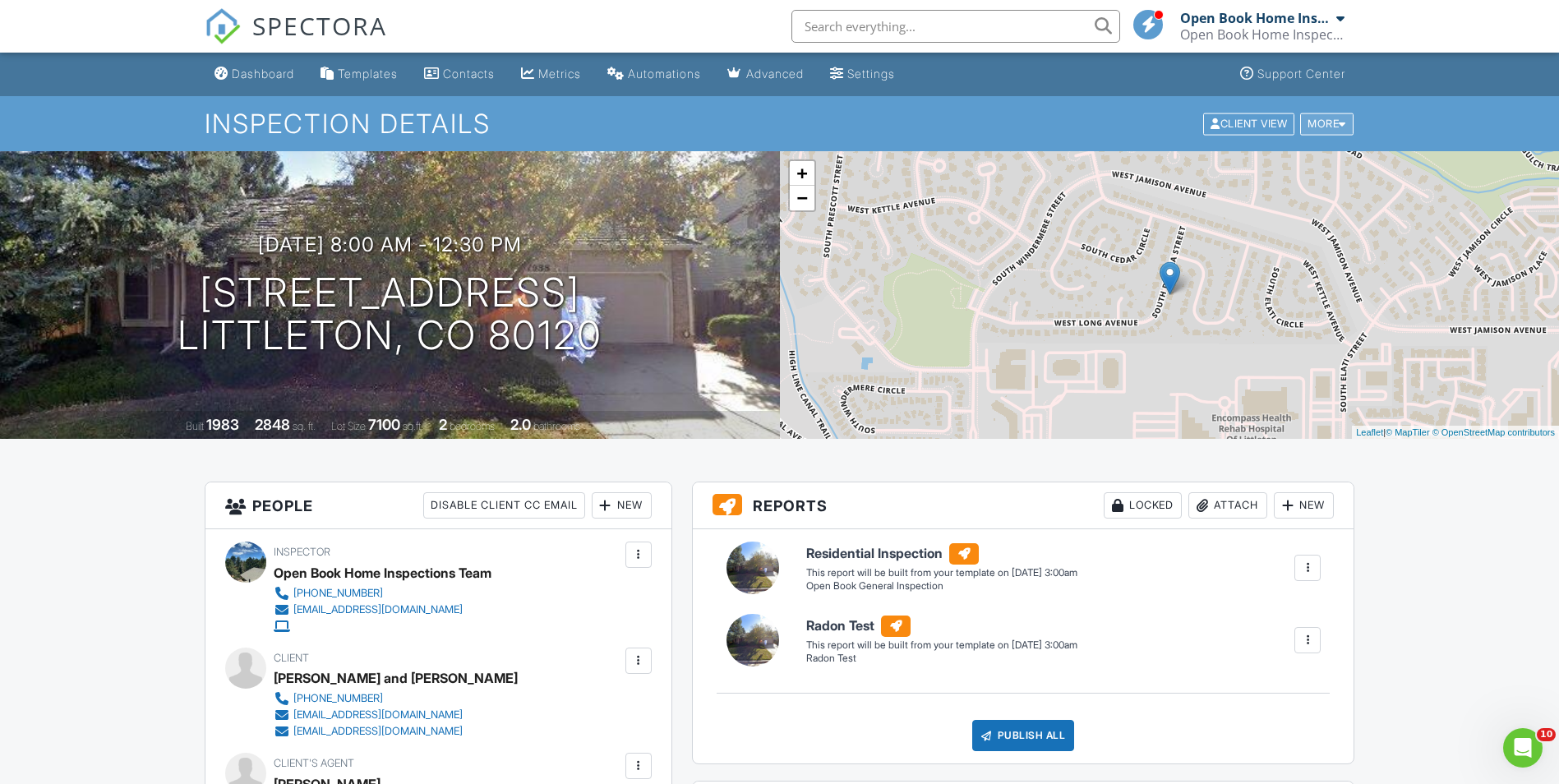
click at [1314, 120] on div "More" at bounding box center [1327, 123] width 54 height 23
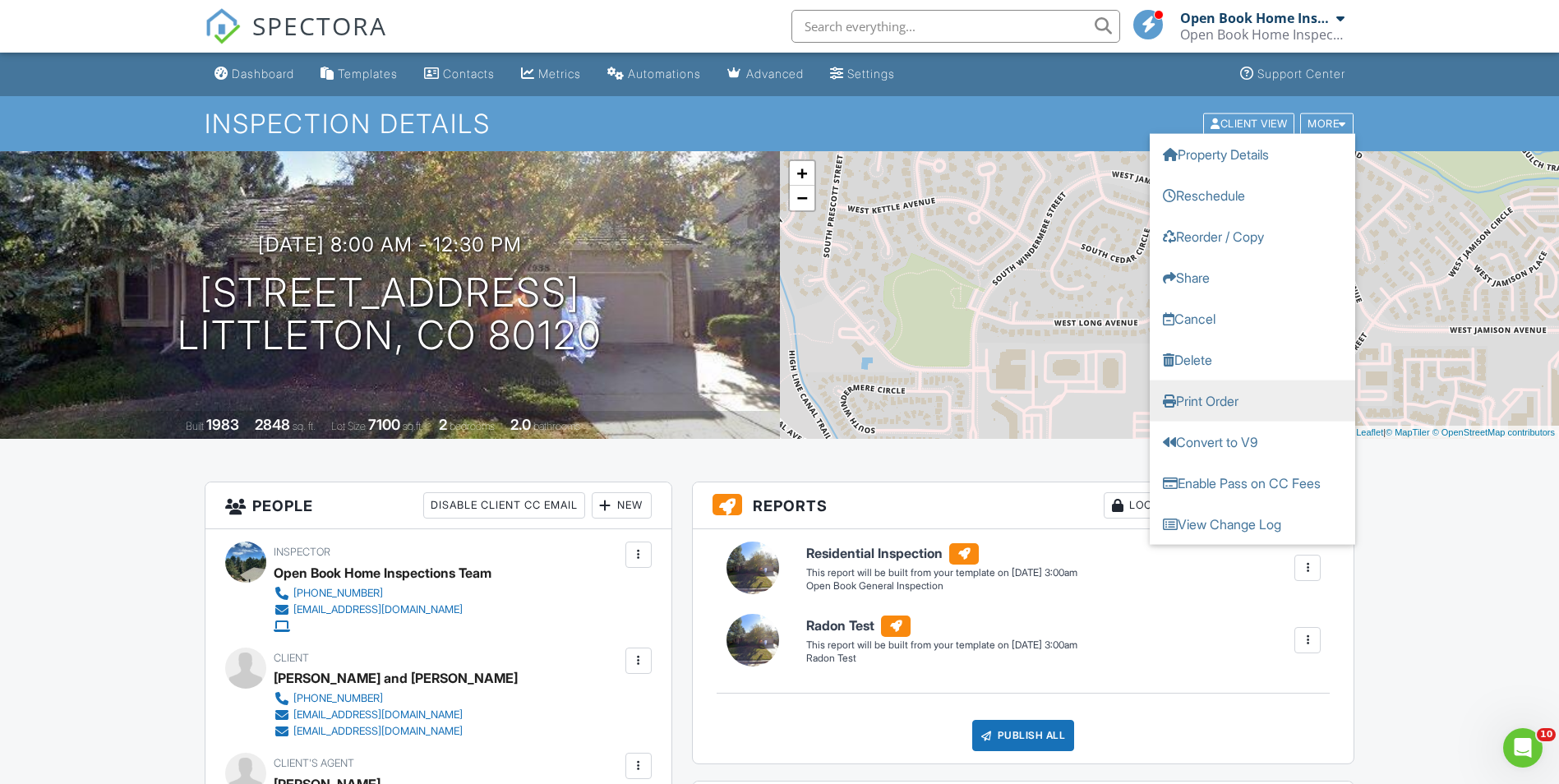
click at [1206, 402] on link "Print Order" at bounding box center [1253, 400] width 205 height 41
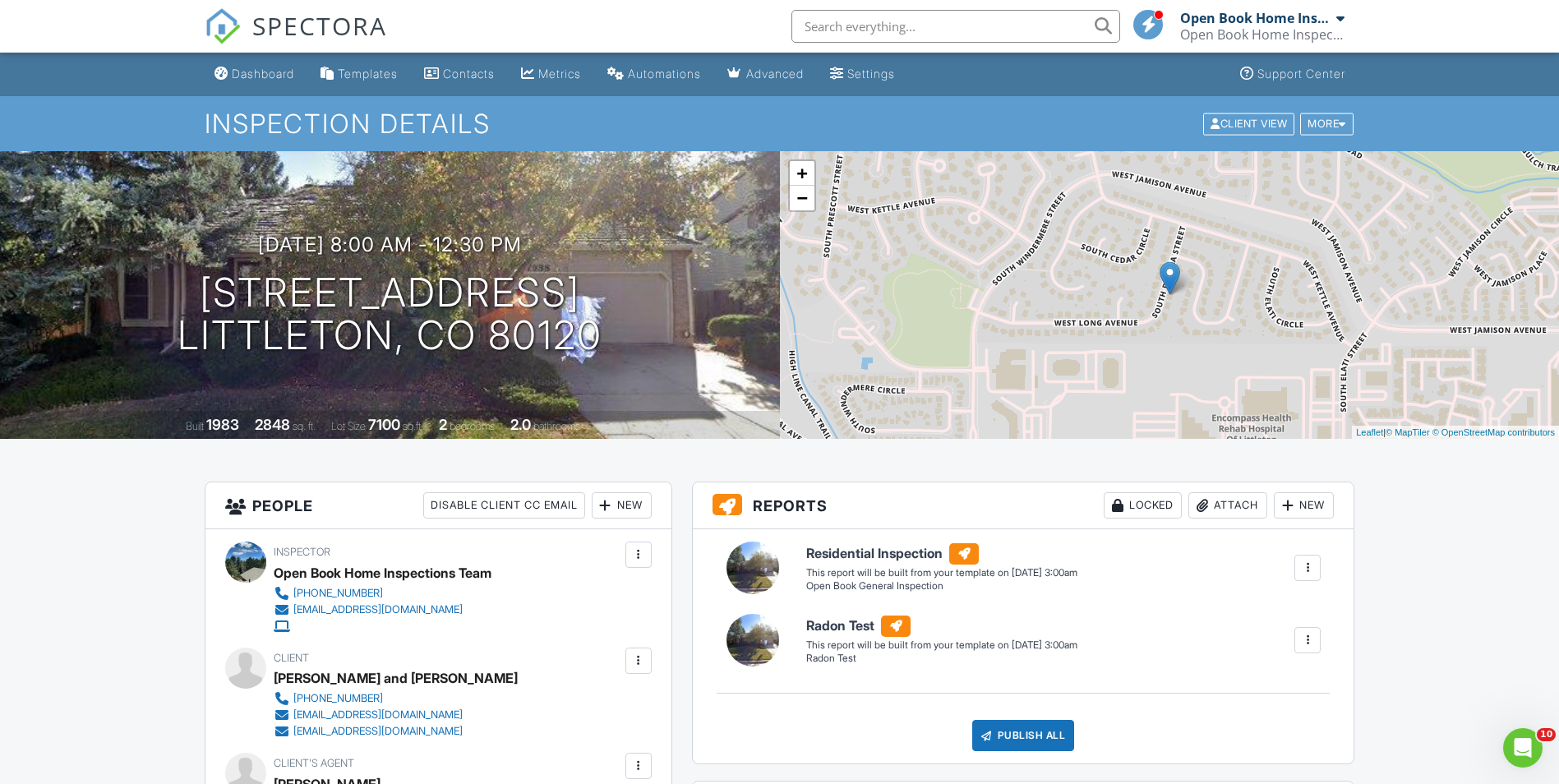
click at [266, 79] on div "Dashboard" at bounding box center [263, 74] width 62 height 14
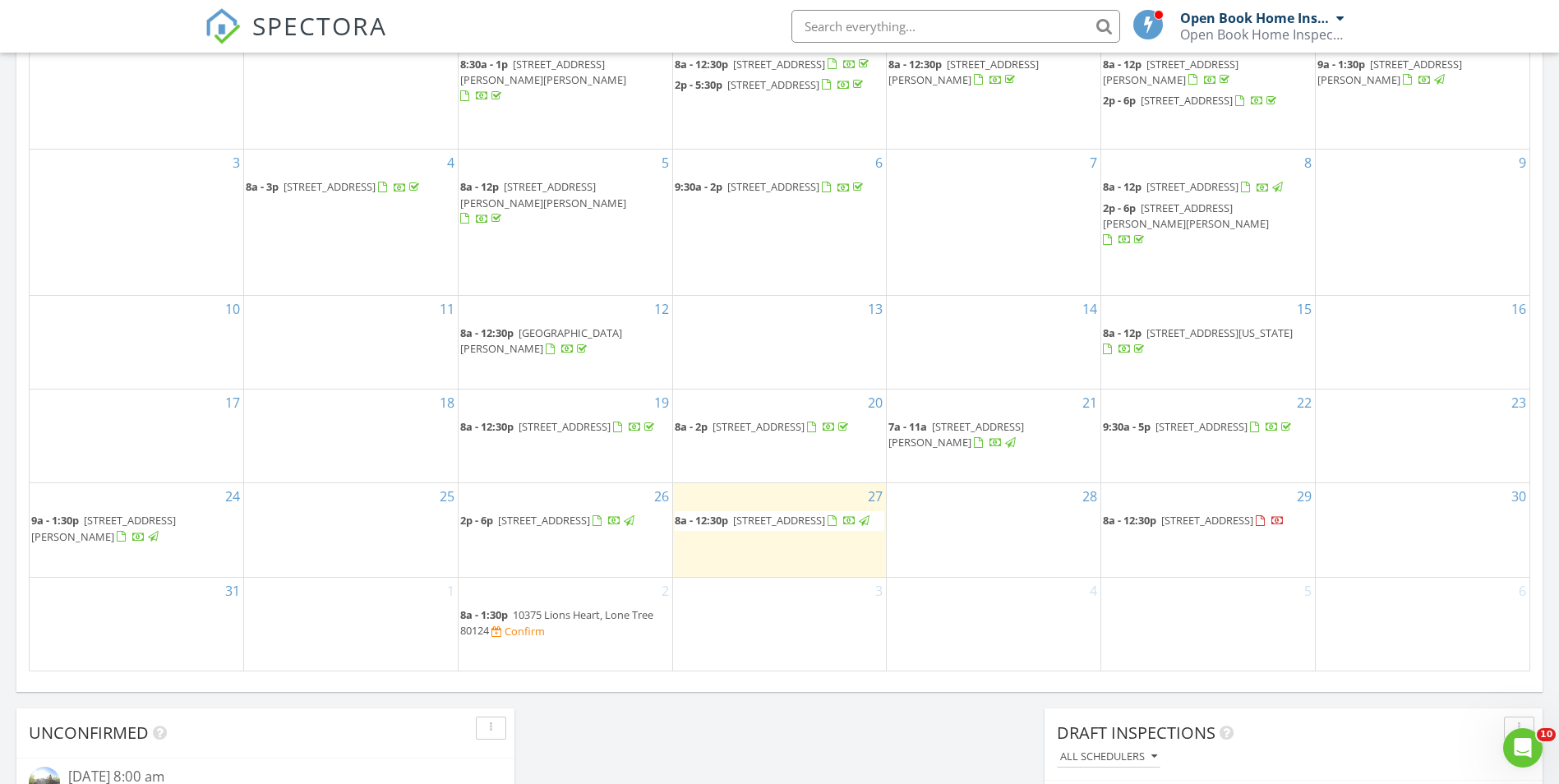
scroll to position [1001, 0]
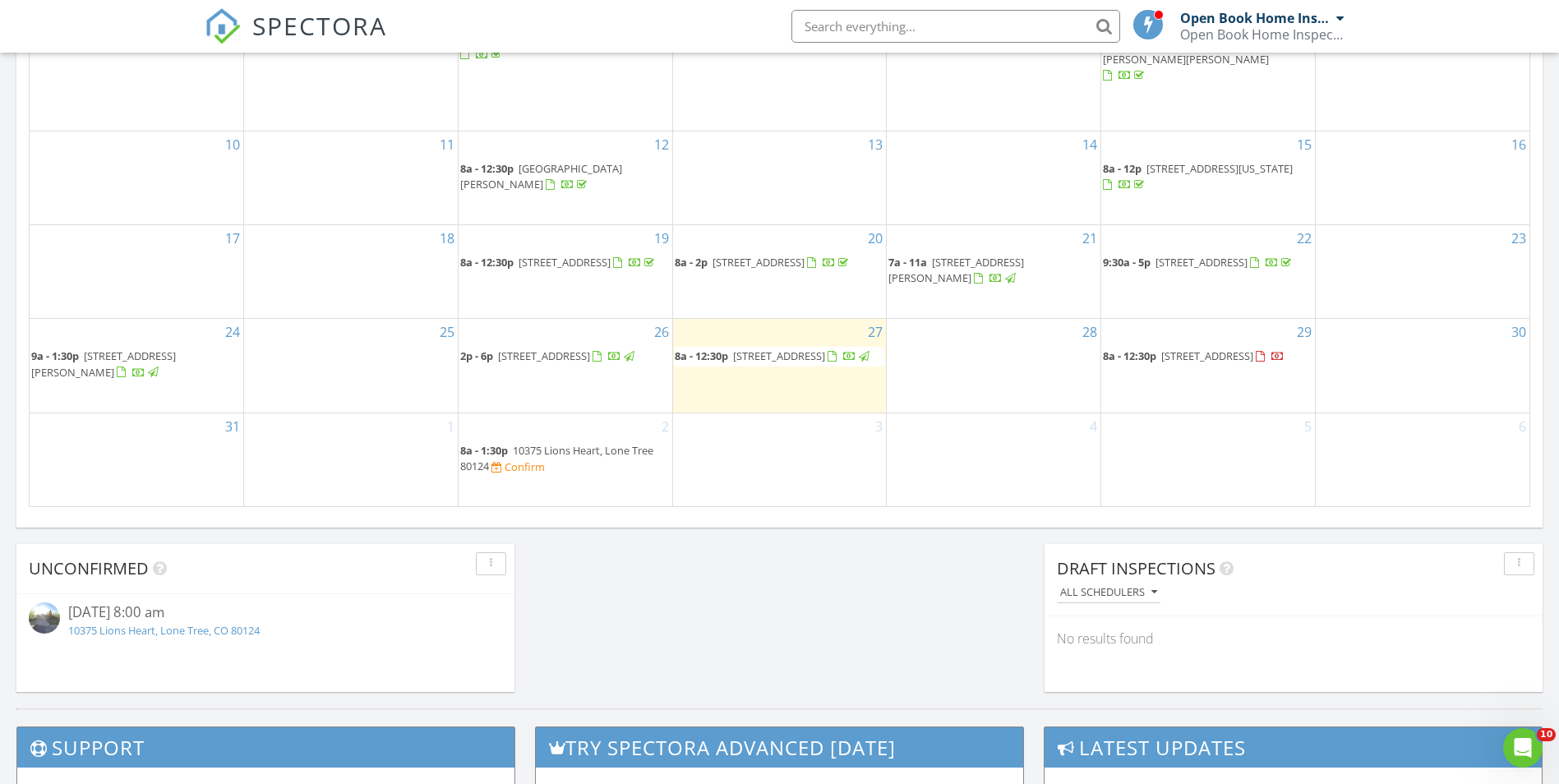
click at [524, 456] on span "10375 Lions Heart, Lone Tree 80124" at bounding box center [556, 458] width 193 height 30
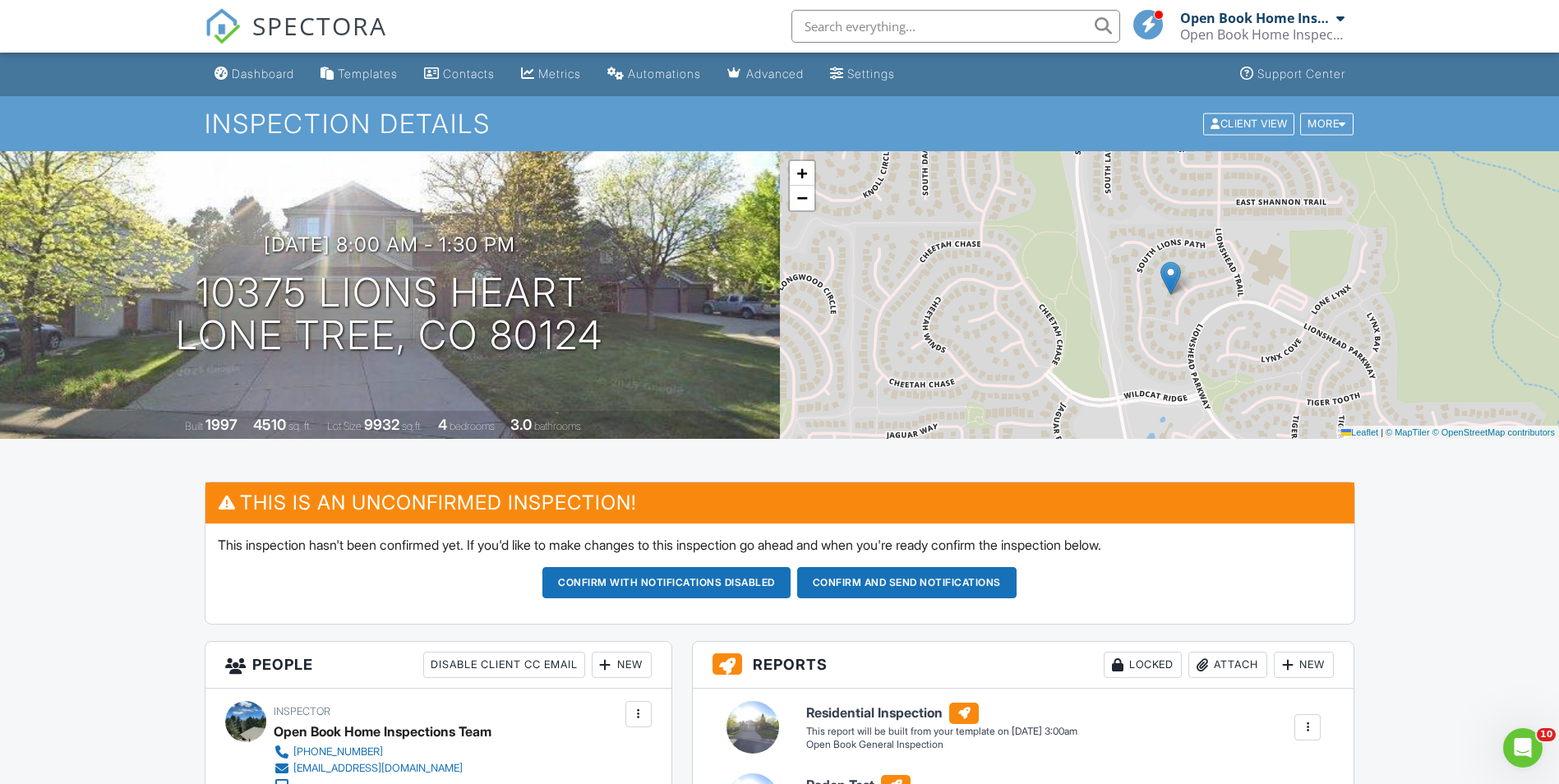
click at [791, 578] on button "Confirm and send notifications" at bounding box center [666, 582] width 248 height 31
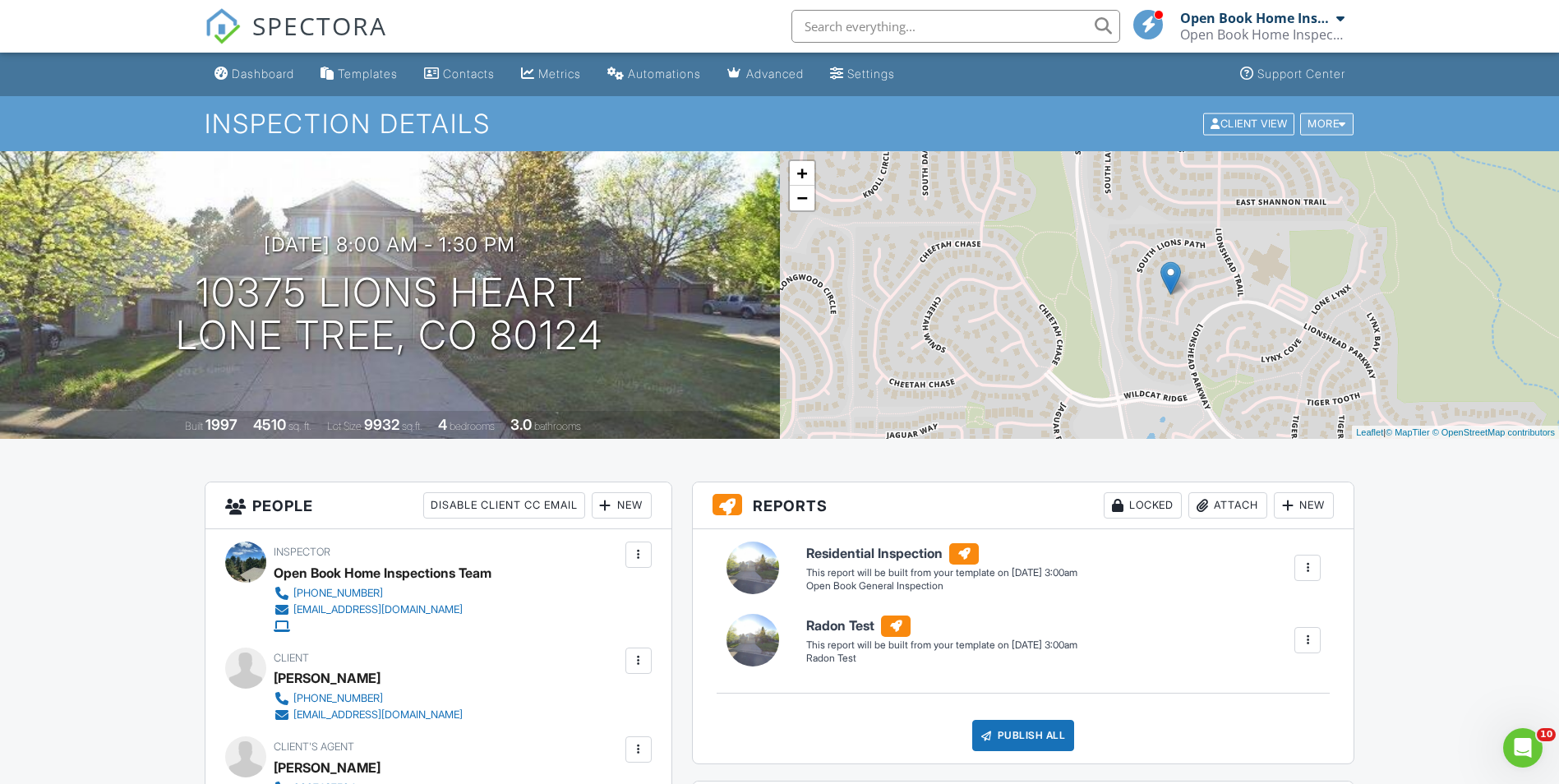
click at [1316, 120] on div "More" at bounding box center [1327, 123] width 54 height 23
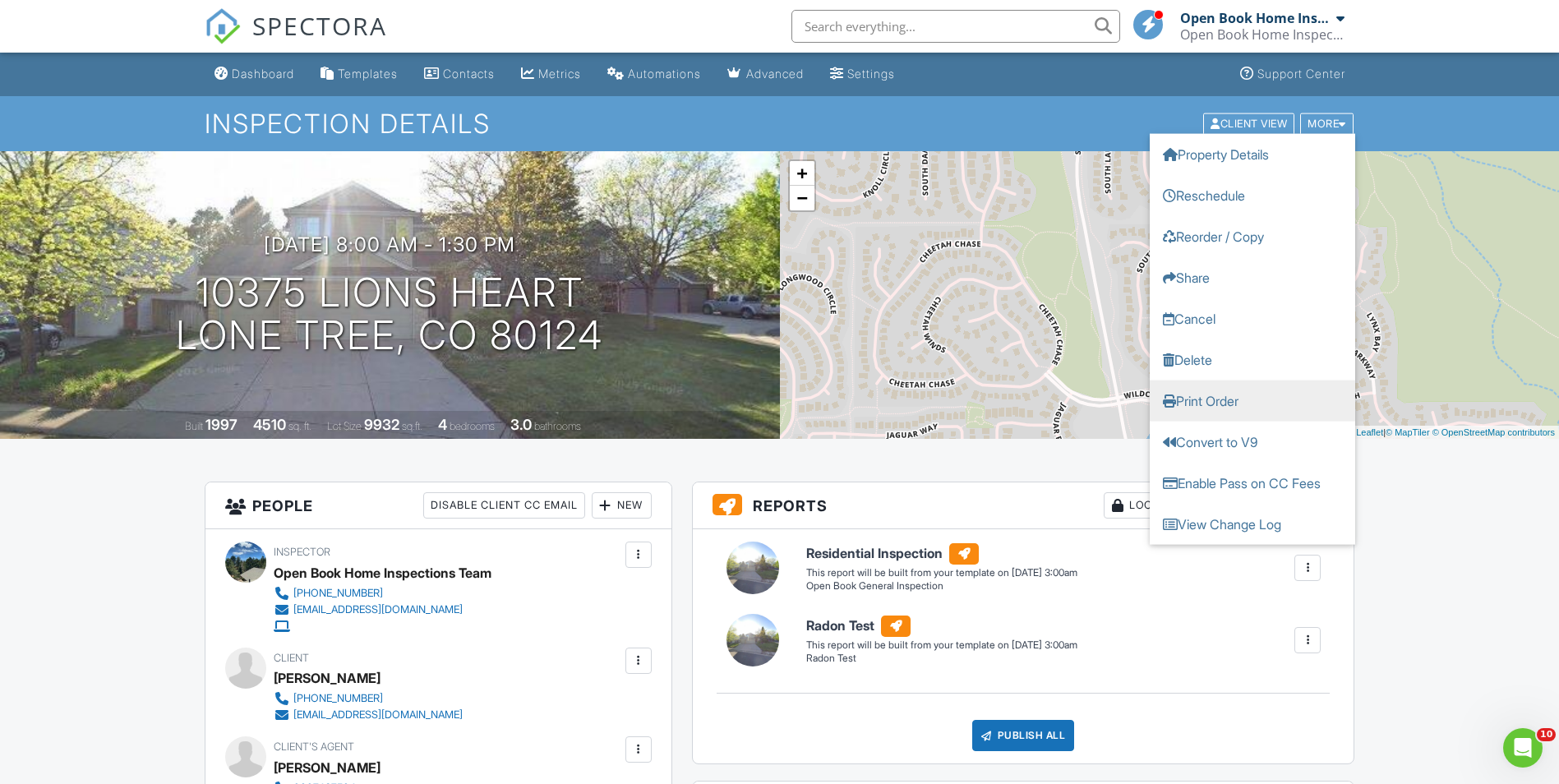
click at [1229, 401] on link "Print Order" at bounding box center [1253, 400] width 205 height 41
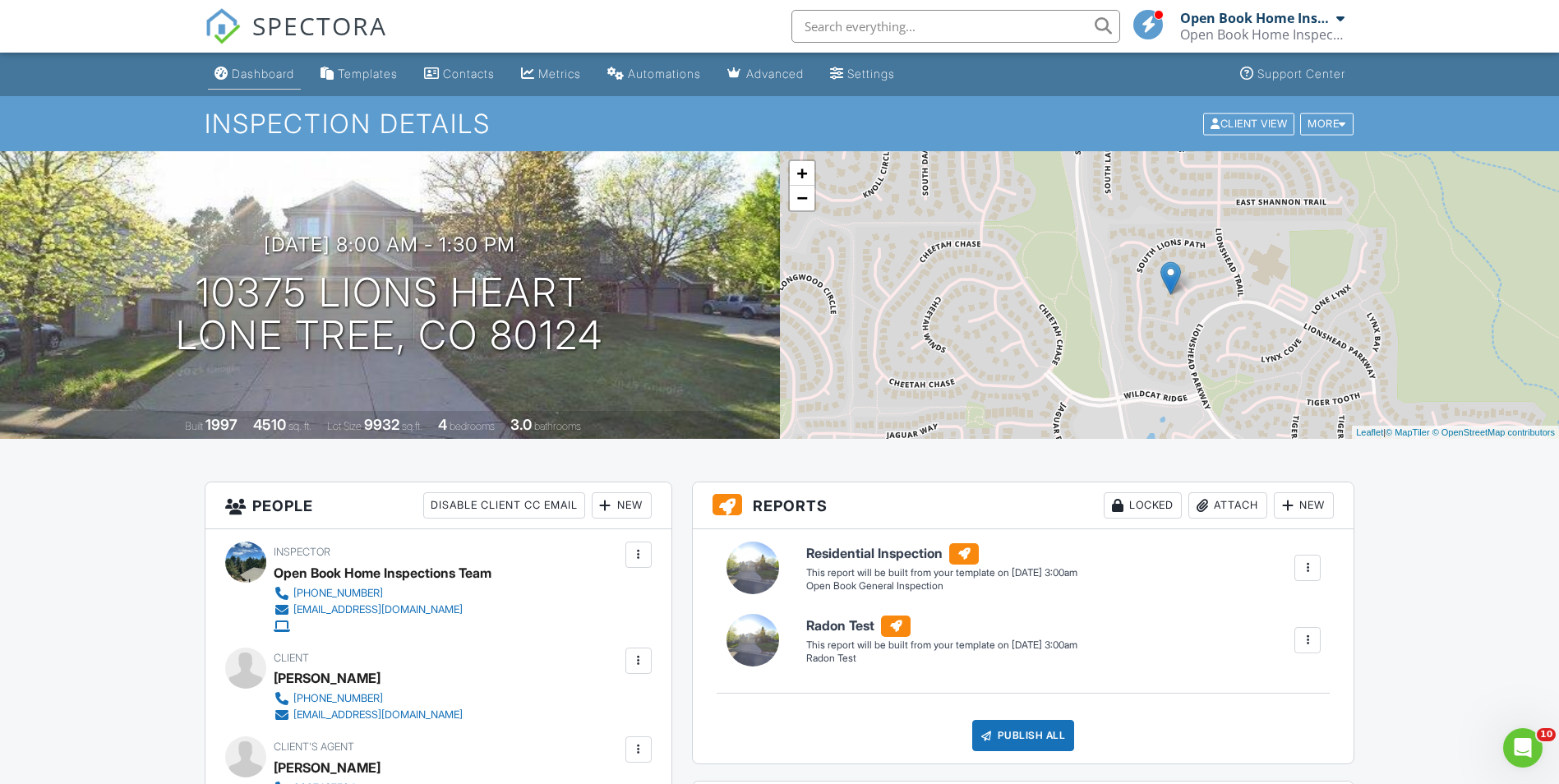
click at [248, 77] on div "Dashboard" at bounding box center [263, 74] width 62 height 14
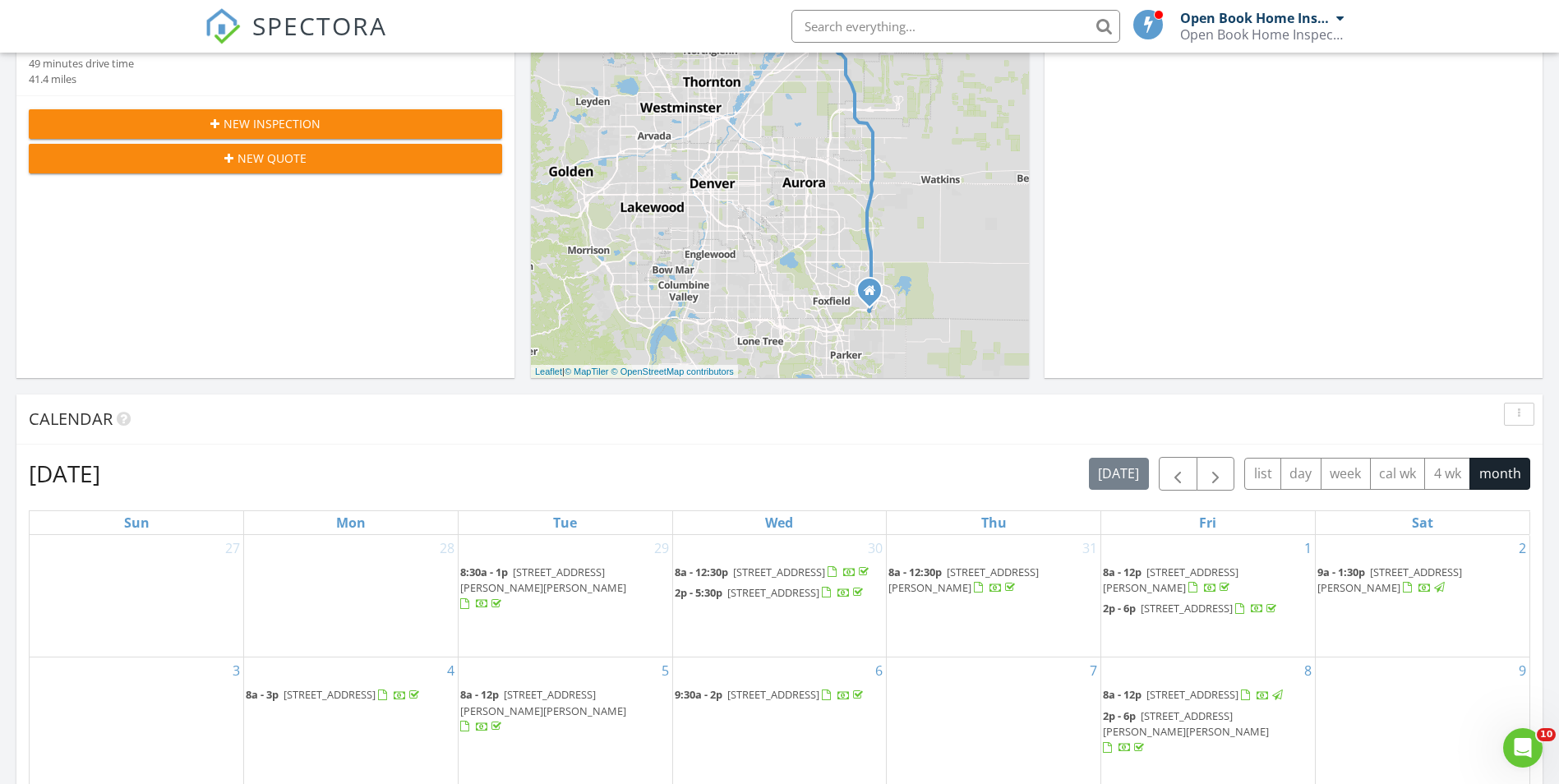
scroll to position [740, 0]
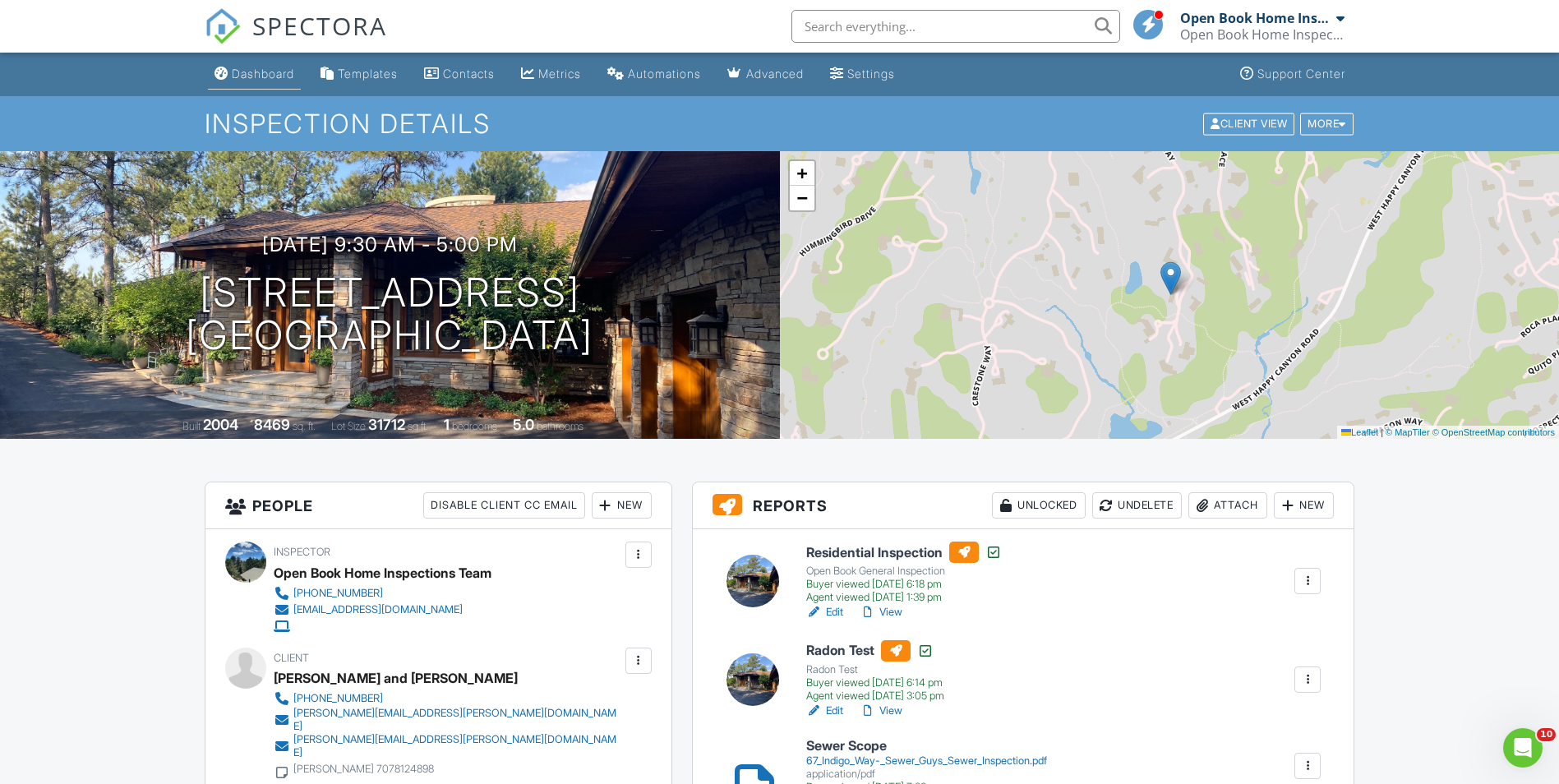
click at [268, 72] on div "Dashboard" at bounding box center [263, 74] width 62 height 14
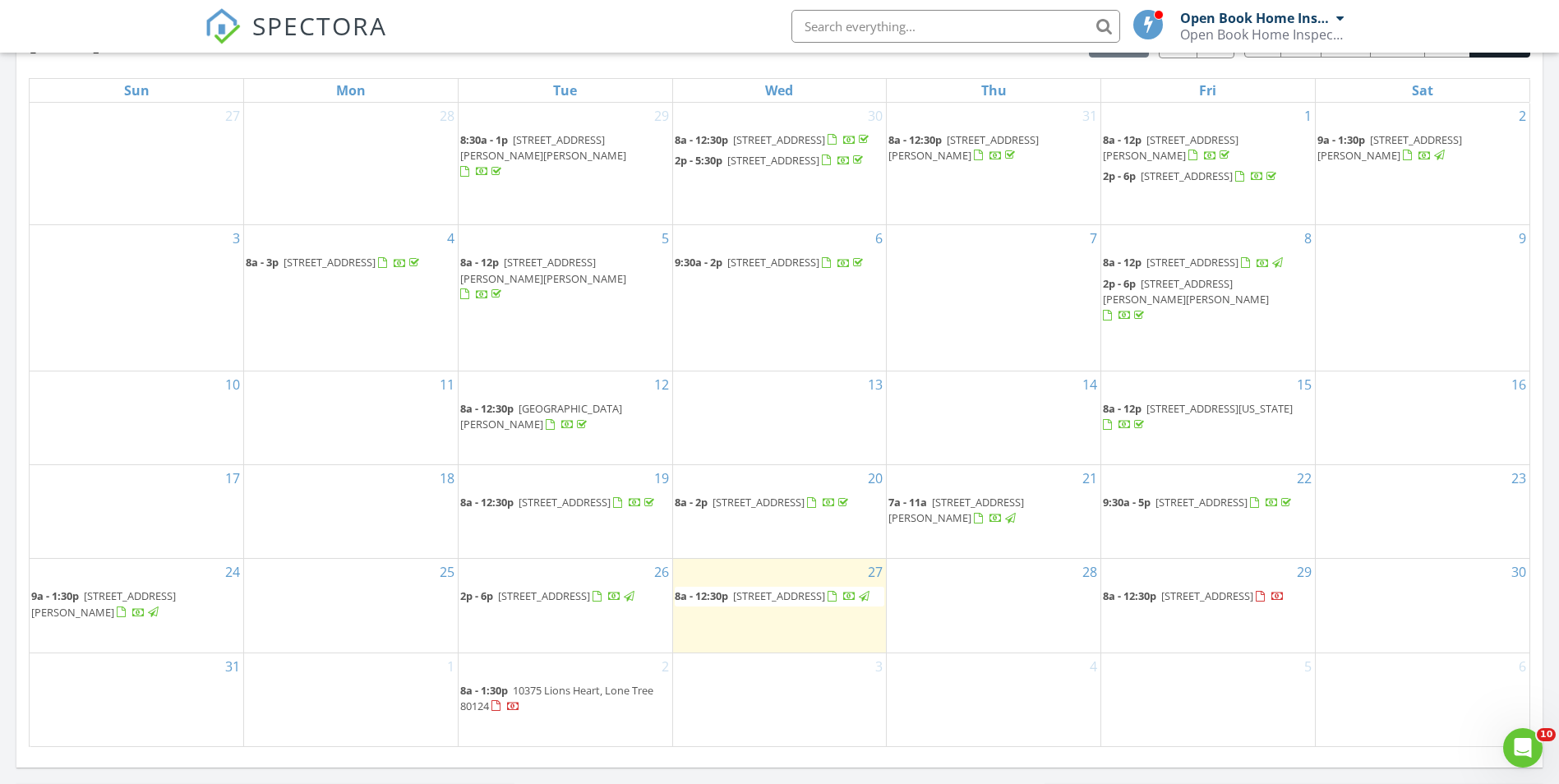
scroll to position [904, 0]
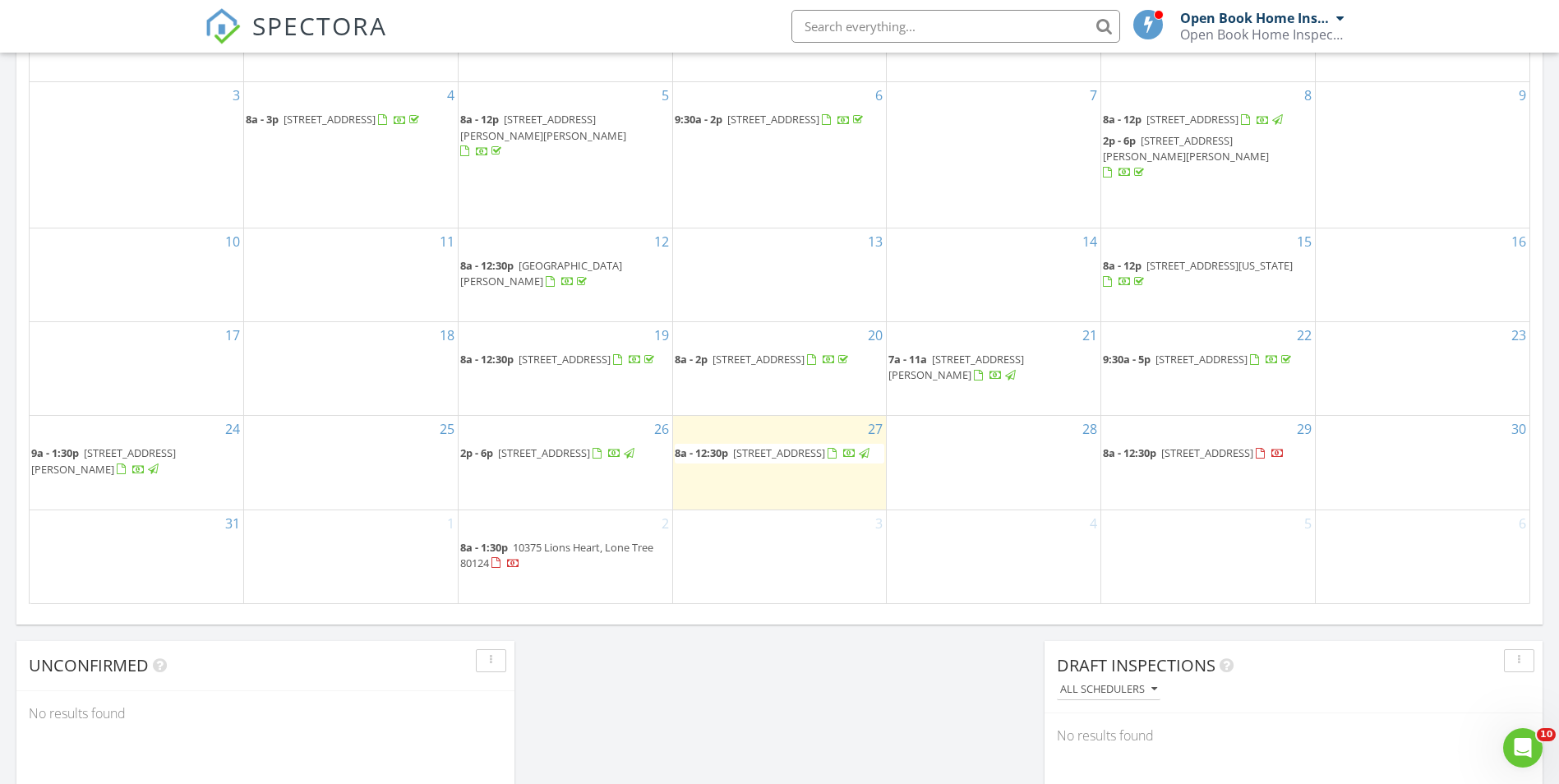
click at [583, 460] on span "8673 Princeton St, Westminster 80031" at bounding box center [545, 453] width 92 height 15
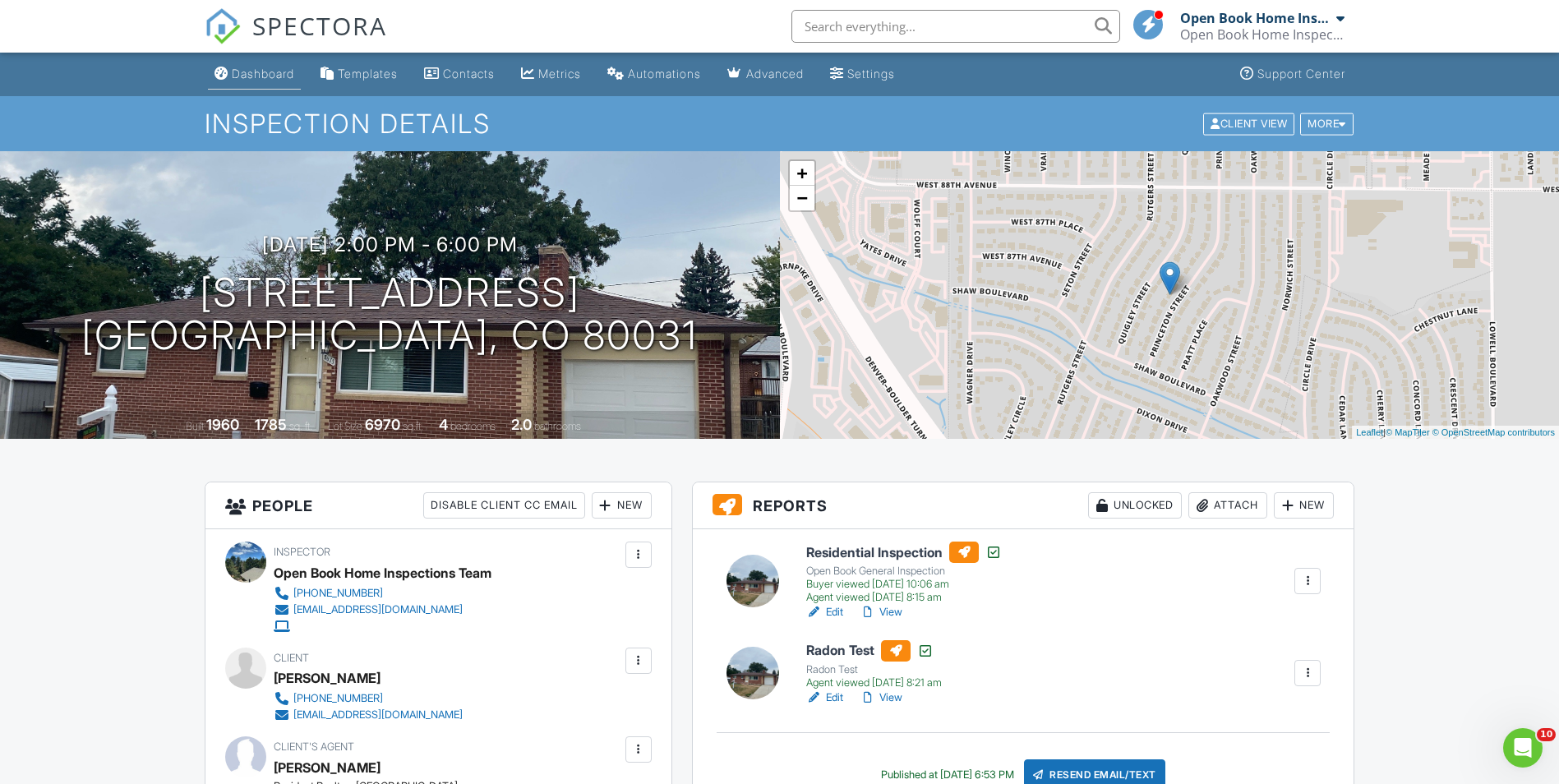
click at [251, 74] on div "Dashboard" at bounding box center [263, 74] width 62 height 14
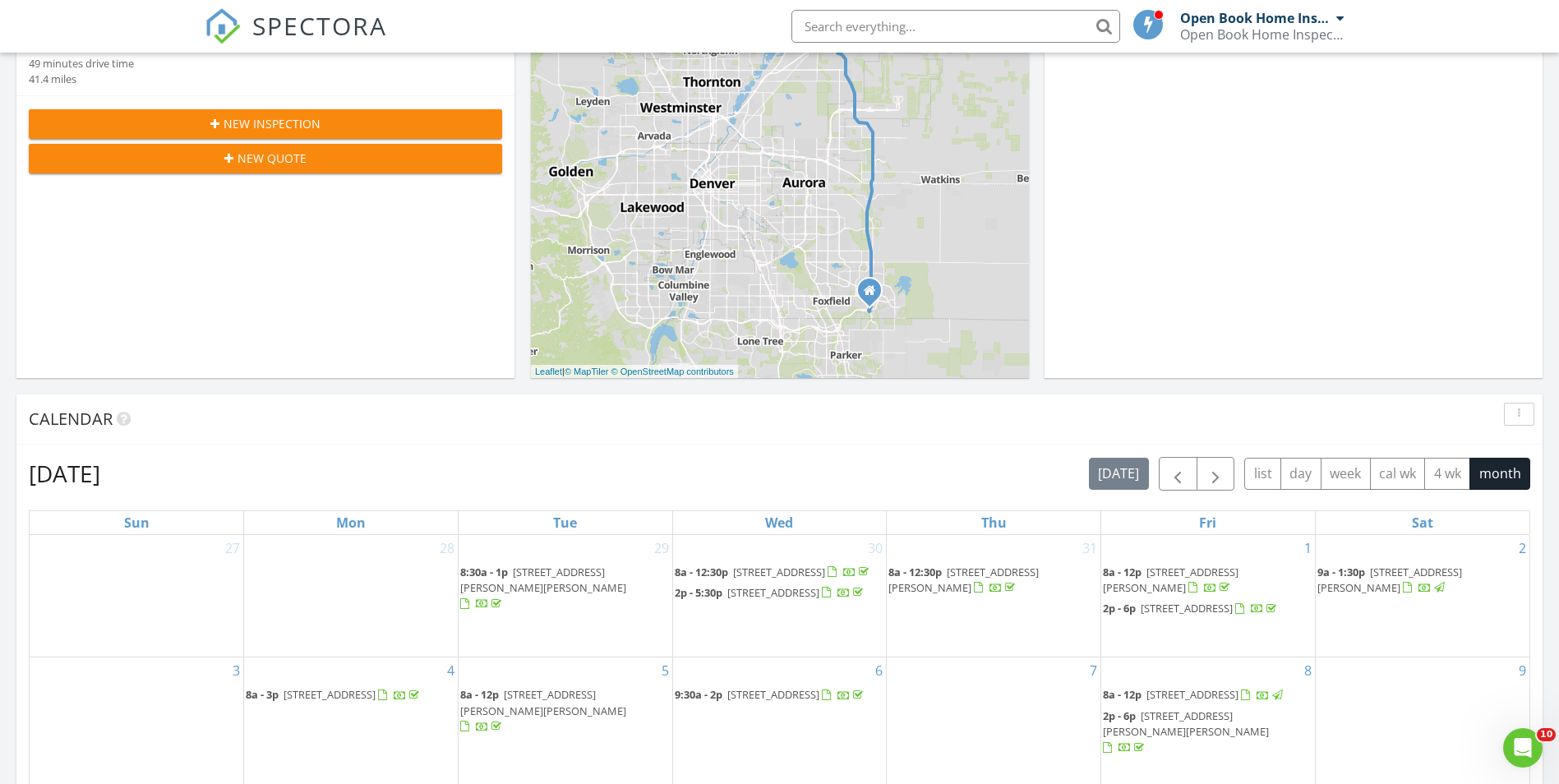
scroll to position [822, 0]
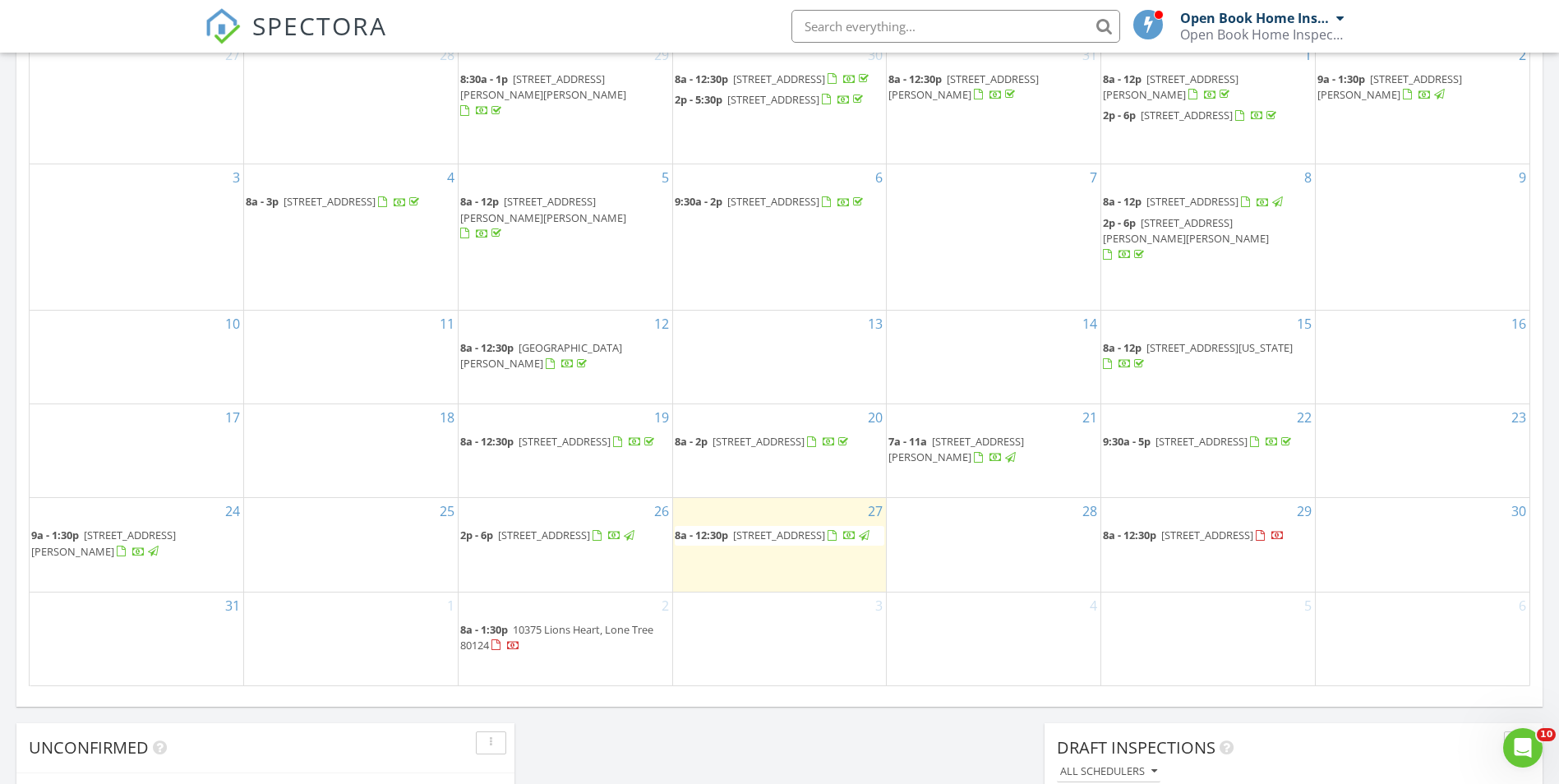
click at [1228, 448] on span "[STREET_ADDRESS]" at bounding box center [1202, 441] width 92 height 15
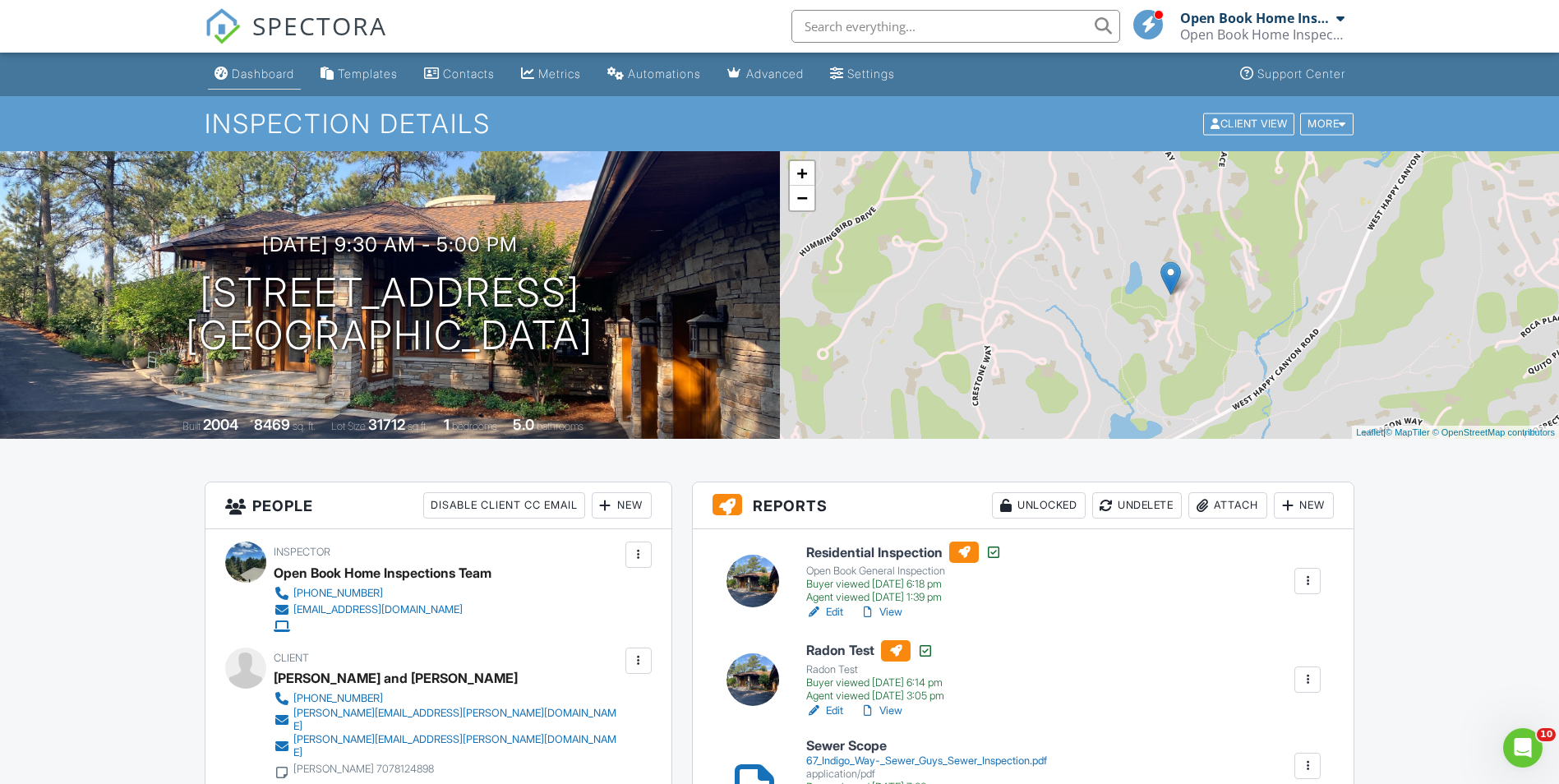
click at [276, 74] on div "Dashboard" at bounding box center [263, 74] width 62 height 14
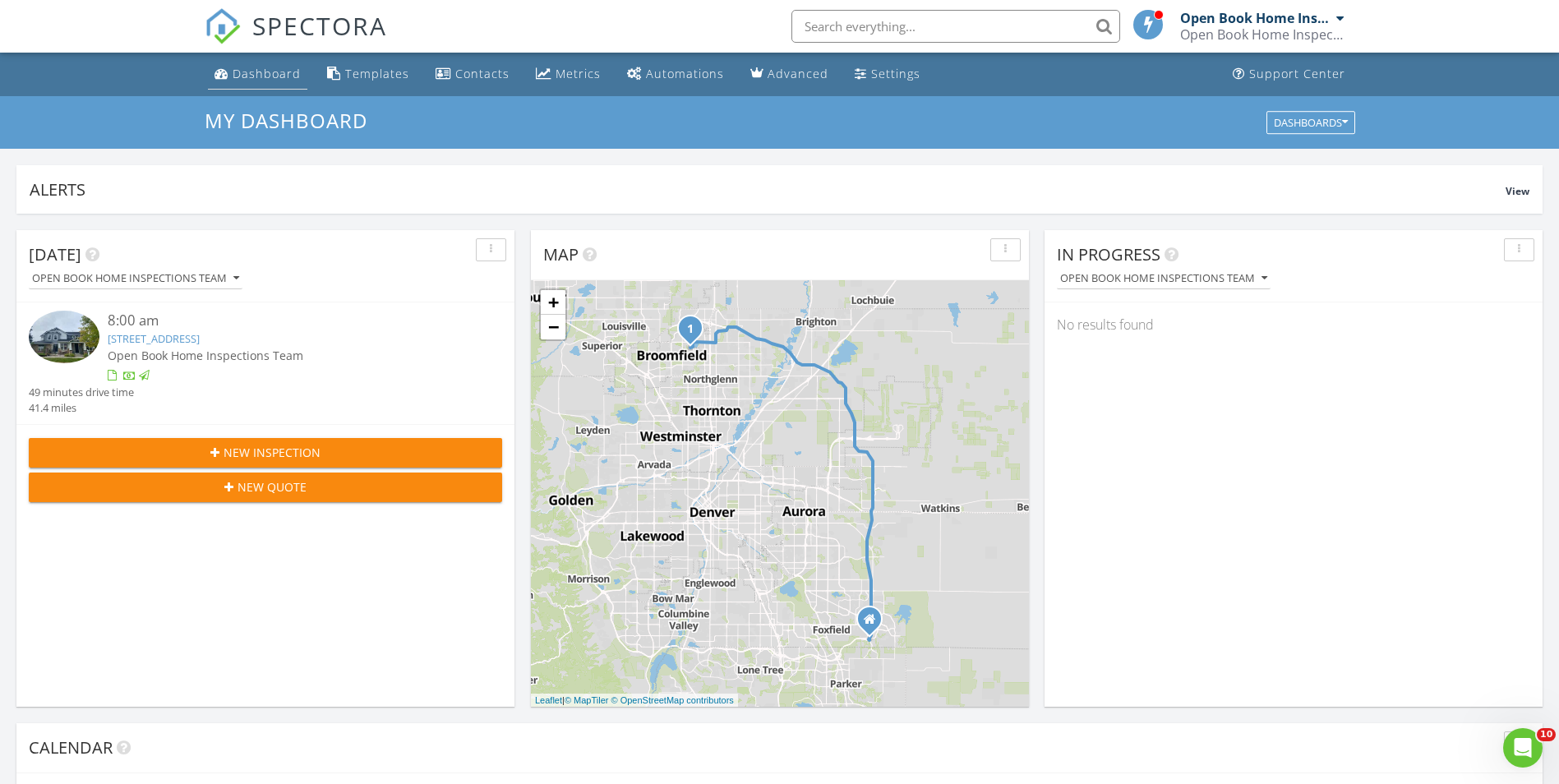
click at [263, 74] on div "Dashboard" at bounding box center [267, 74] width 68 height 16
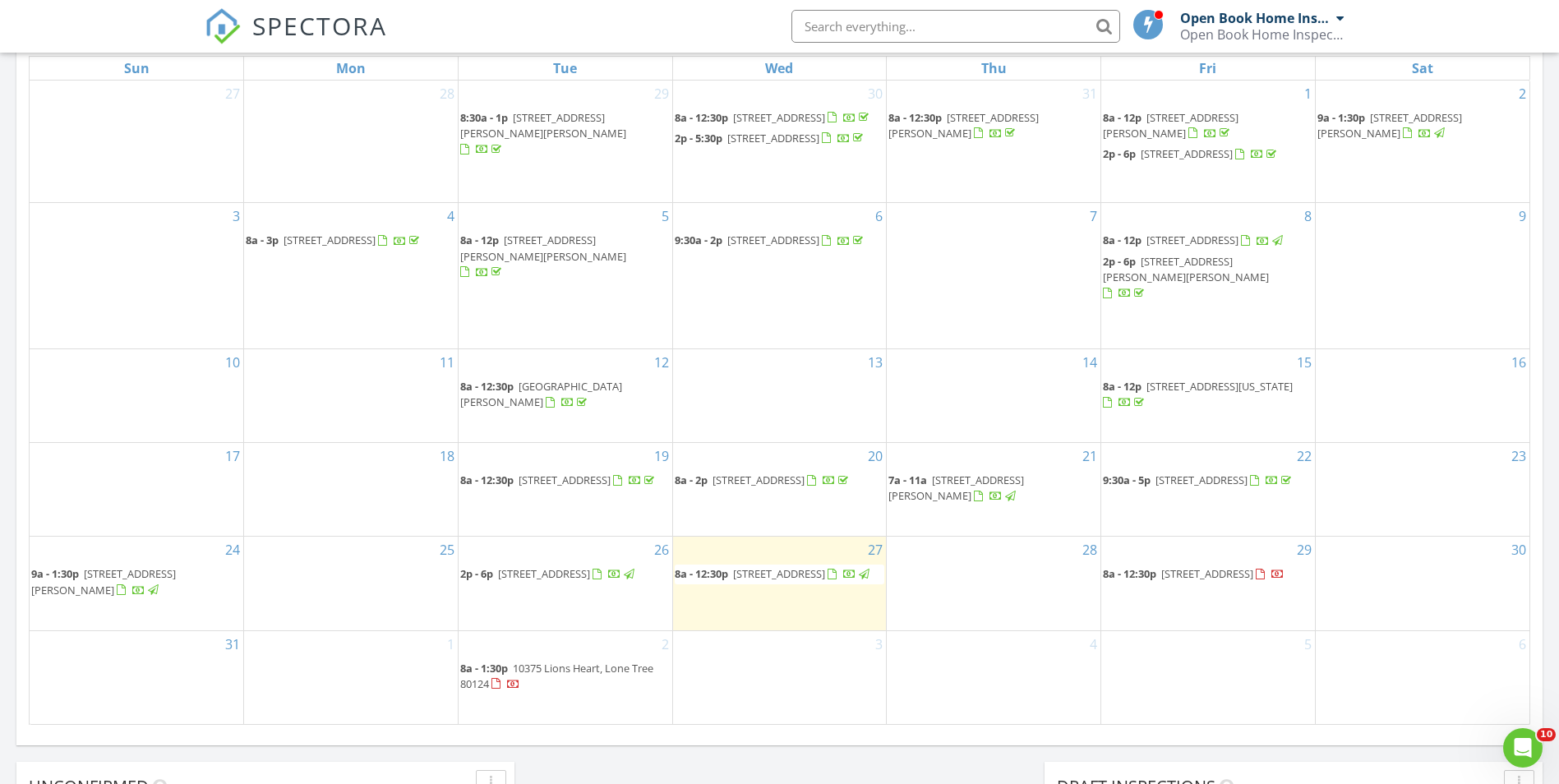
scroll to position [904, 0]
